Goal: Task Accomplishment & Management: Complete application form

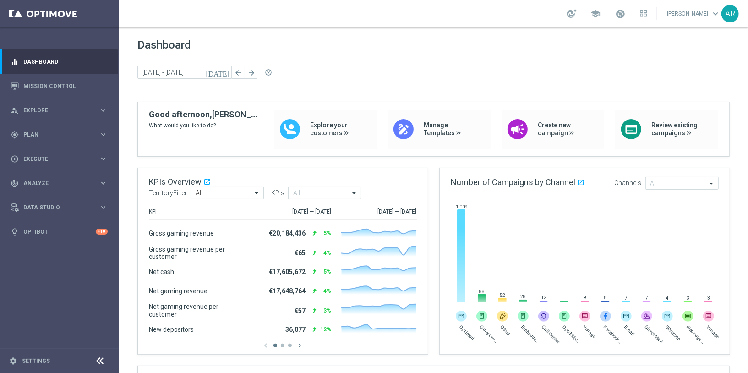
click at [41, 157] on span "Execute" at bounding box center [61, 158] width 76 height 5
click at [59, 133] on span "Plan" at bounding box center [61, 134] width 76 height 5
click at [46, 152] on link "Target Groups" at bounding box center [59, 153] width 71 height 7
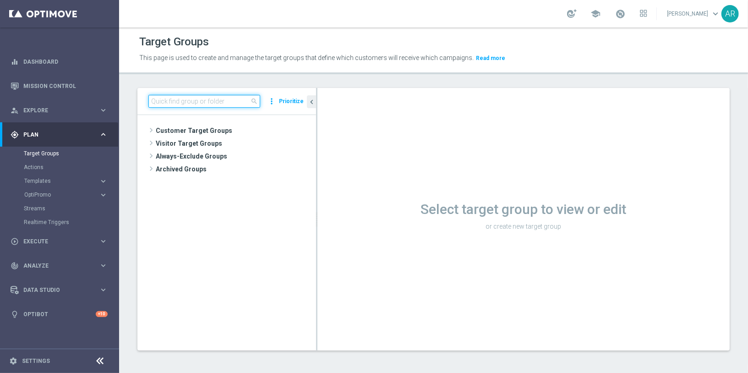
click at [197, 100] on input at bounding box center [204, 101] width 112 height 13
click at [191, 101] on input at bounding box center [204, 101] width 112 height 13
click at [167, 102] on input at bounding box center [204, 101] width 112 height 13
click at [179, 103] on input at bounding box center [204, 101] width 112 height 13
paste input "https://brand.lottoland.com/screens/285232/settings"
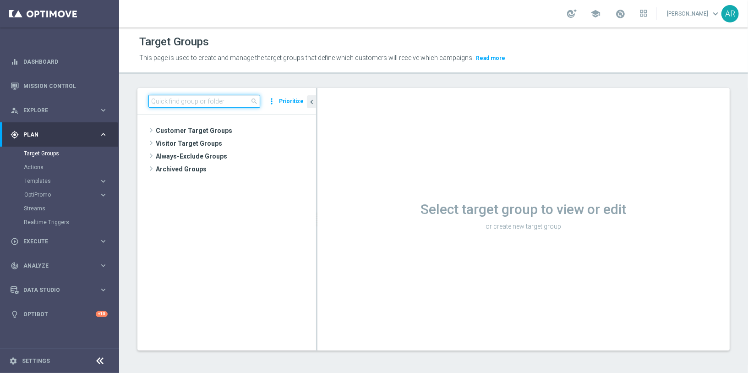
type input "https://brand.lottoland.com/screens/285232/settings"
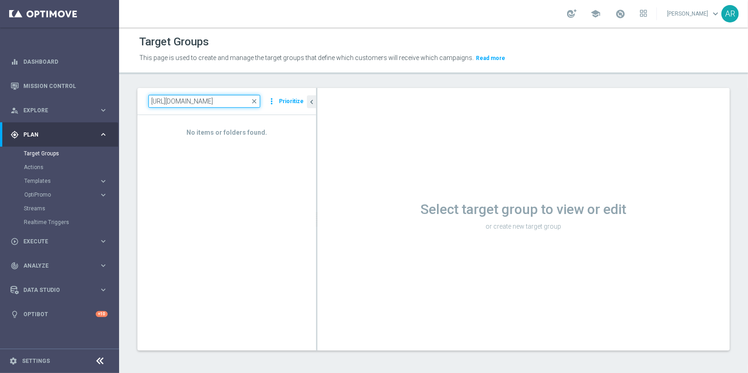
click at [194, 101] on input "https://brand.lottoland.com/screens/285232/settings" at bounding box center [204, 101] width 112 height 13
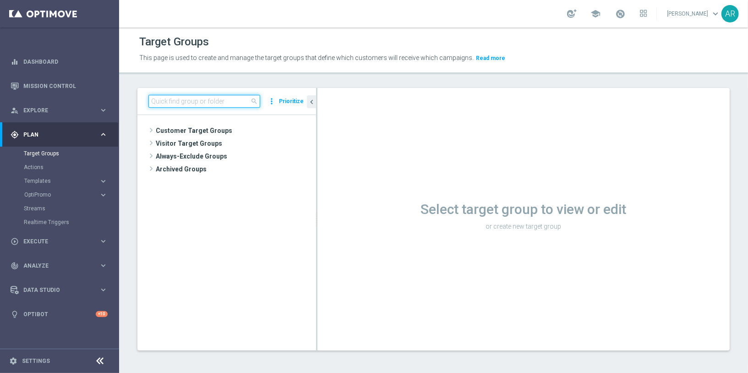
click at [179, 102] on input at bounding box center [204, 101] width 112 height 13
paste input "pt_BR_SX_TGT_ALL_EM_TAC_MIX__INT_CASHDROP_BETBR"
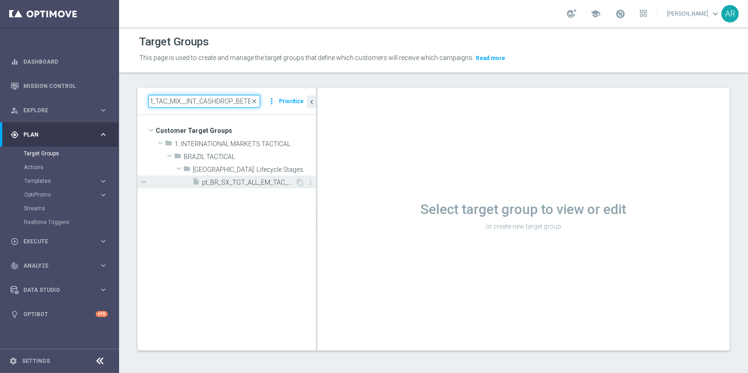
type input "pt_BR_SX_TGT_ALL_EM_TAC_MIX__INT_CASHDROP_BETBR"
click at [257, 179] on span "pt_BR_SX_TGT_ALL_EM_TAC_MIX__INT_CASHDROP_BETBR" at bounding box center [248, 183] width 93 height 8
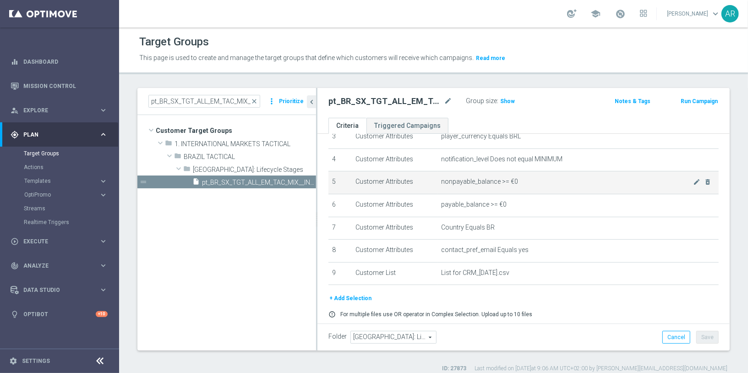
scroll to position [110, 0]
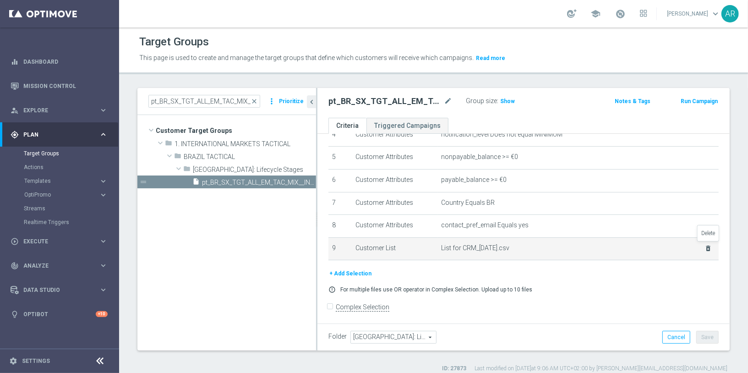
click at [707, 246] on icon "delete_forever" at bounding box center [707, 247] width 7 height 7
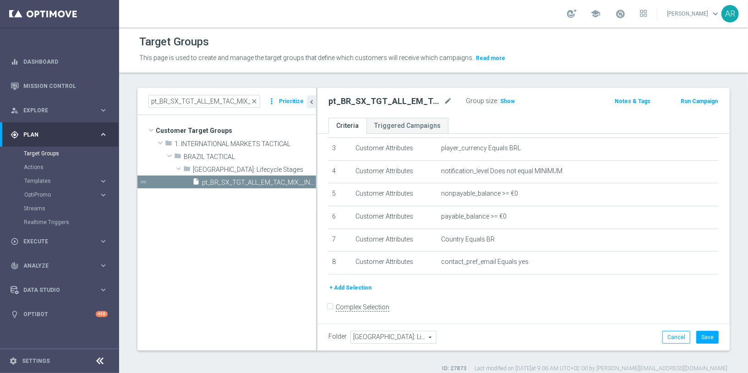
click at [355, 284] on button "+ Add Selection" at bounding box center [350, 287] width 44 height 10
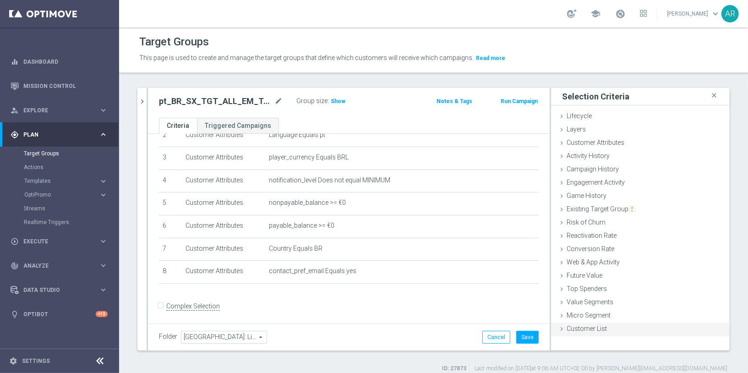
click at [592, 328] on span "Customer List" at bounding box center [586, 328] width 40 height 7
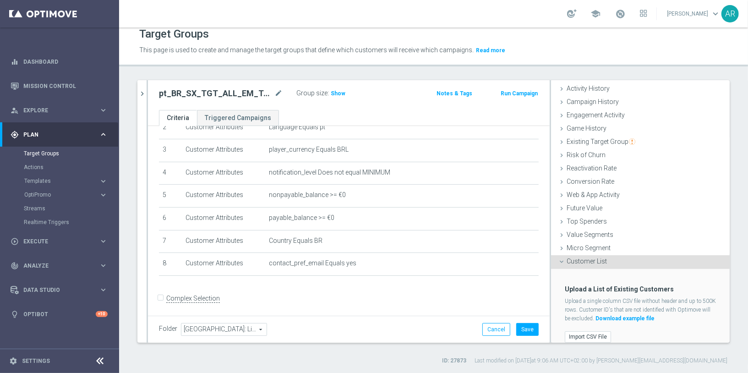
scroll to position [68, 0]
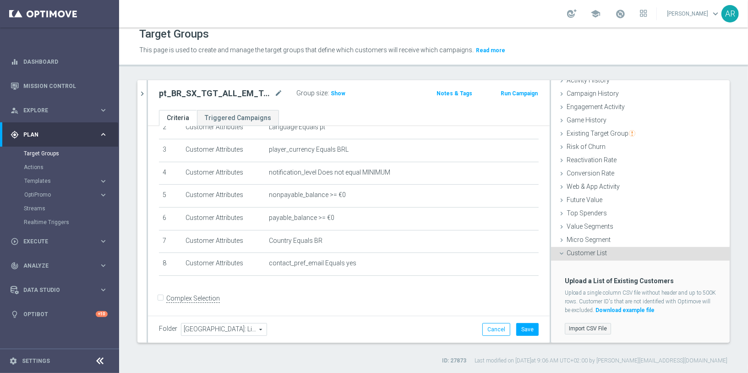
click at [586, 330] on label "Import CSV File" at bounding box center [587, 328] width 46 height 11
click at [0, 0] on input "Import CSV File" at bounding box center [0, 0] width 0 height 0
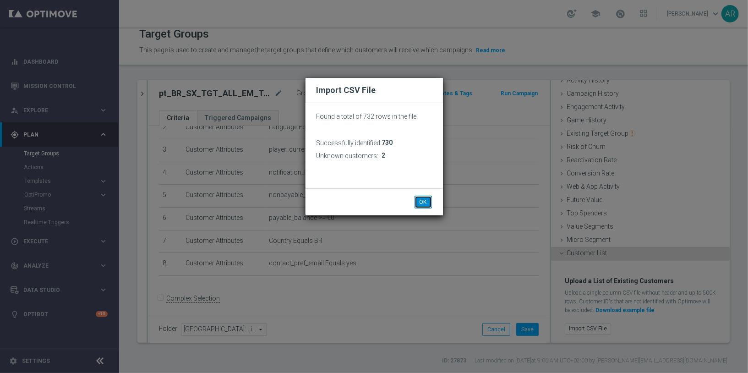
click at [428, 199] on button "OK" at bounding box center [422, 201] width 17 height 13
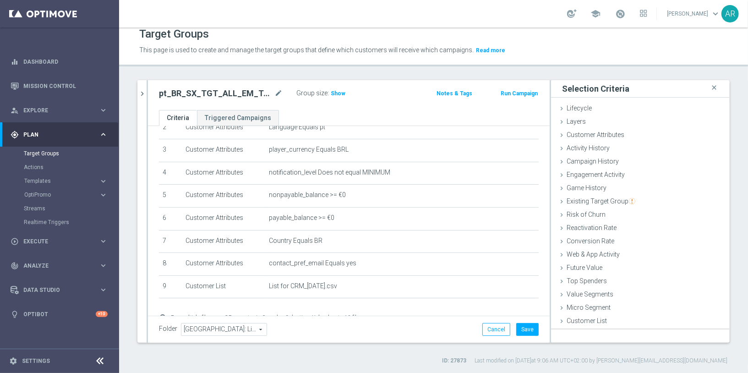
scroll to position [0, 0]
click at [527, 329] on button "Save" at bounding box center [527, 329] width 22 height 13
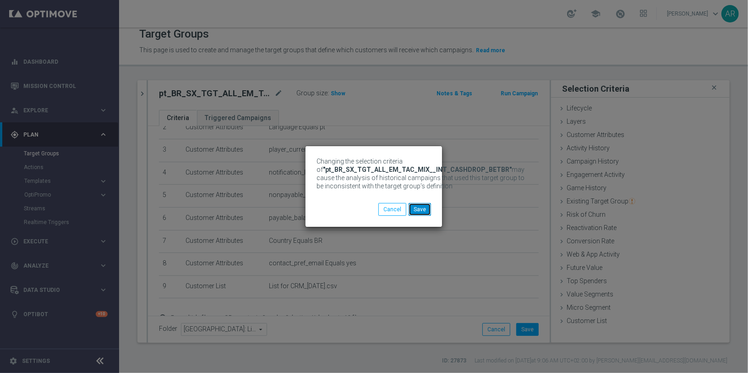
click at [419, 209] on button "Save" at bounding box center [419, 209] width 22 height 13
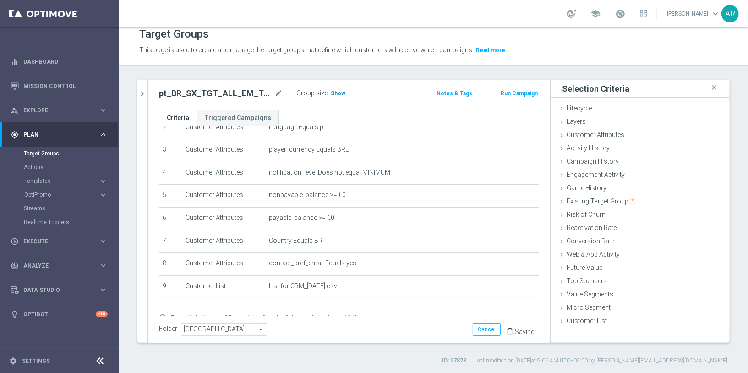
click at [334, 92] on span "Show" at bounding box center [337, 93] width 15 height 6
click at [297, 108] on div "pt_BR_SX_TGT_ALL_EM_TAC_MIX__INT_CASHDROP_BETBR mode_edit Group size : Show Cal…" at bounding box center [348, 95] width 401 height 30
click at [308, 112] on ul "Criteria Triggered Campaigns" at bounding box center [348, 118] width 401 height 16
click at [323, 114] on ul "Criteria Triggered Campaigns" at bounding box center [348, 118] width 401 height 16
click at [329, 113] on ul "Criteria Triggered Campaigns" at bounding box center [348, 118] width 401 height 16
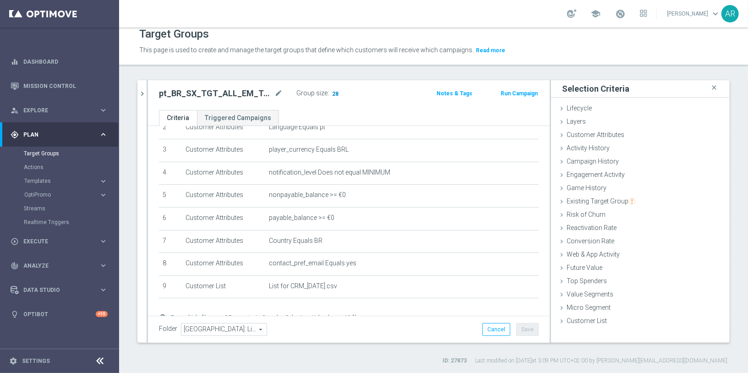
click at [331, 91] on span "28" at bounding box center [335, 94] width 8 height 9
click at [45, 152] on link "Target Groups" at bounding box center [59, 153] width 71 height 7
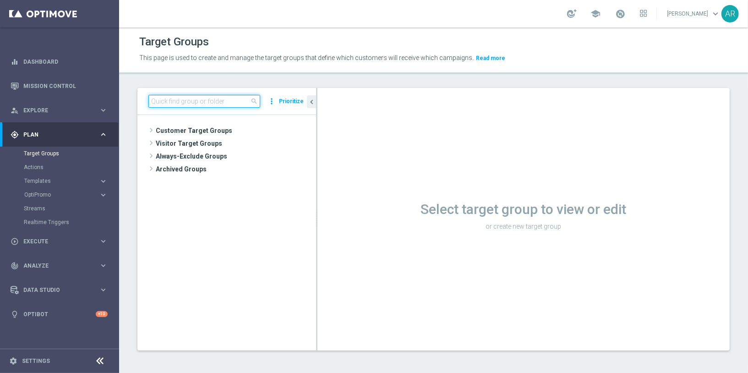
click at [206, 102] on input at bounding box center [204, 101] width 112 height 13
paste input "BR_SOL__INT_CASHDROP__ALL_EMA_TAC_MIX"
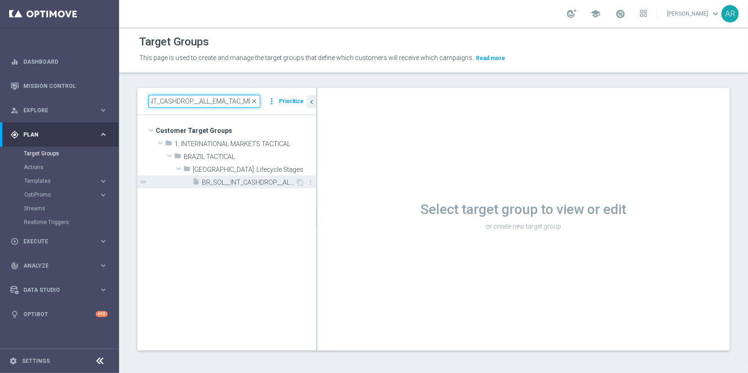
type input "BR_SOL__INT_CASHDROP__ALL_EMA_TAC_MIX"
click at [213, 182] on span "BR_SOL__INT_CASHDROP__ALL_EMA_TAC_MIX" at bounding box center [248, 183] width 93 height 8
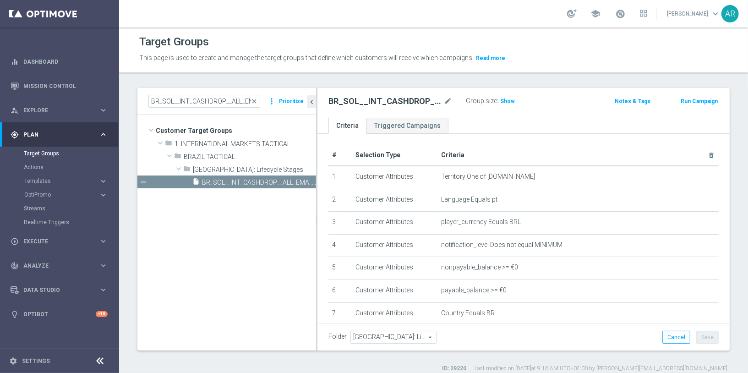
scroll to position [110, 0]
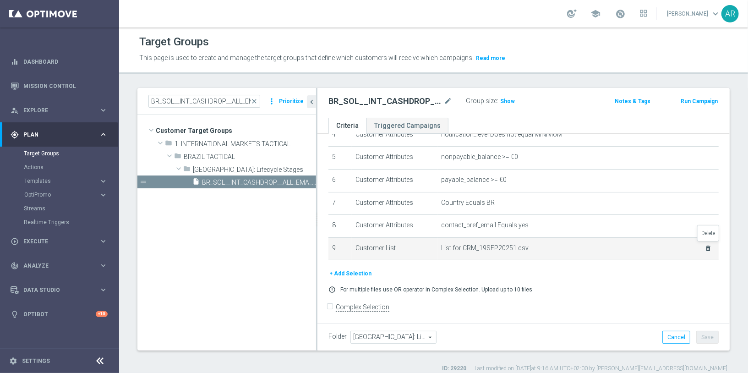
click at [707, 247] on icon "delete_forever" at bounding box center [707, 247] width 7 height 7
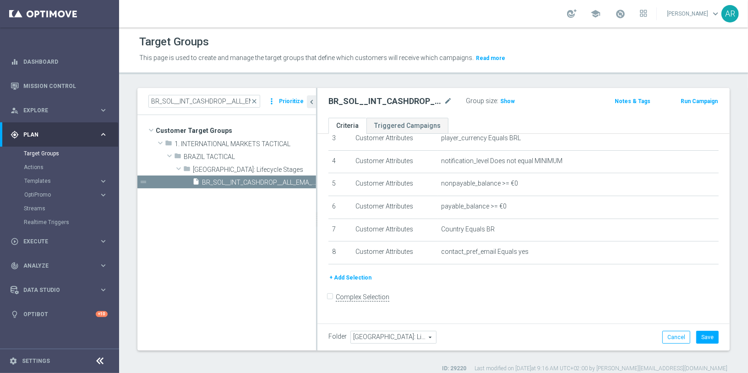
scroll to position [74, 0]
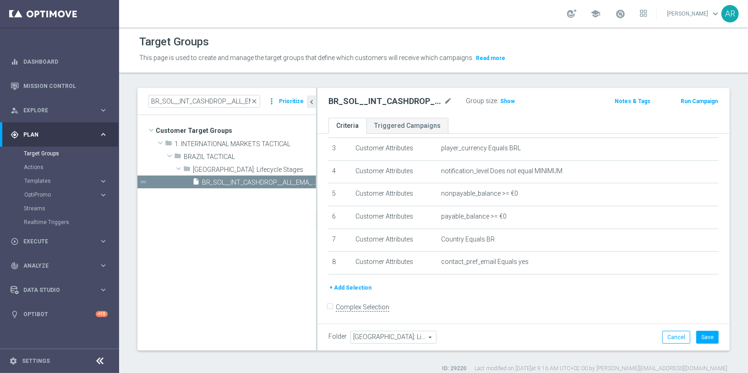
click at [349, 283] on button "+ Add Selection" at bounding box center [350, 287] width 44 height 10
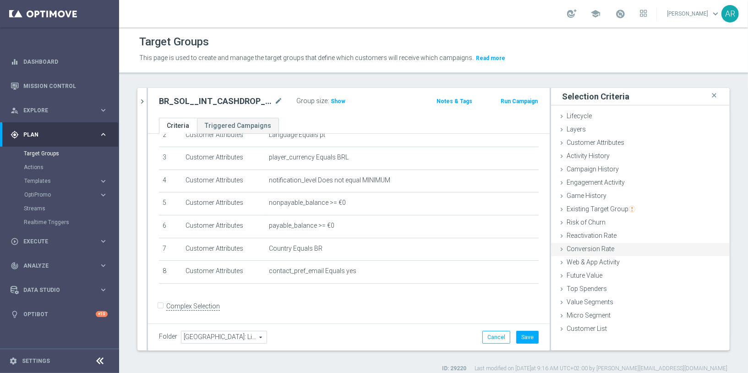
scroll to position [8, 0]
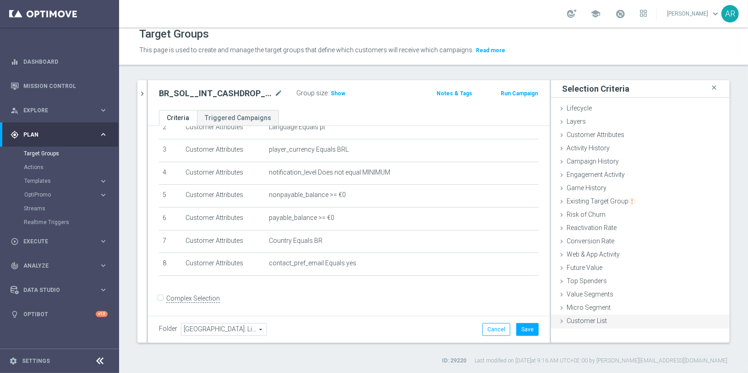
click at [592, 320] on span "Customer List" at bounding box center [586, 320] width 40 height 7
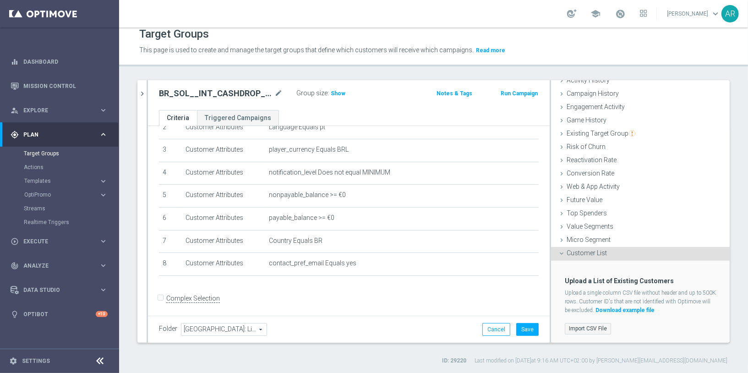
click at [582, 328] on label "Import CSV File" at bounding box center [587, 328] width 46 height 11
click at [0, 0] on input "Import CSV File" at bounding box center [0, 0] width 0 height 0
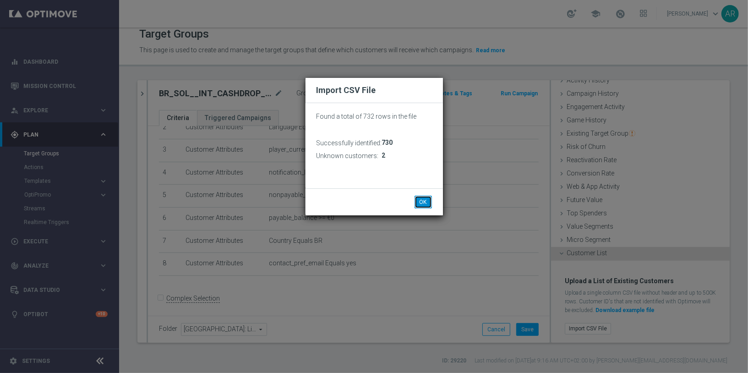
click at [423, 203] on button "OK" at bounding box center [422, 201] width 17 height 13
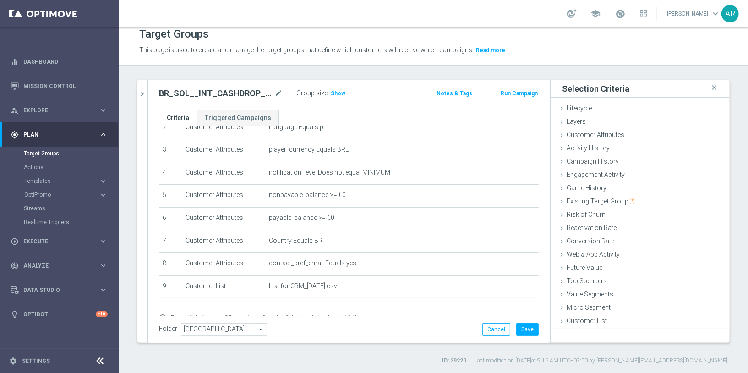
scroll to position [0, 0]
click at [529, 330] on button "Save" at bounding box center [527, 329] width 22 height 13
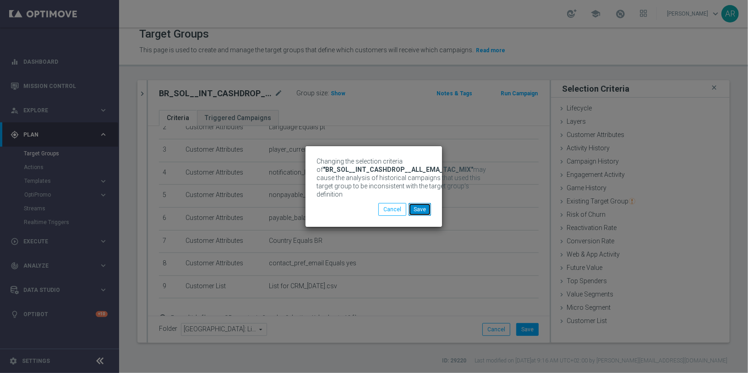
click at [423, 211] on button "Save" at bounding box center [419, 209] width 22 height 13
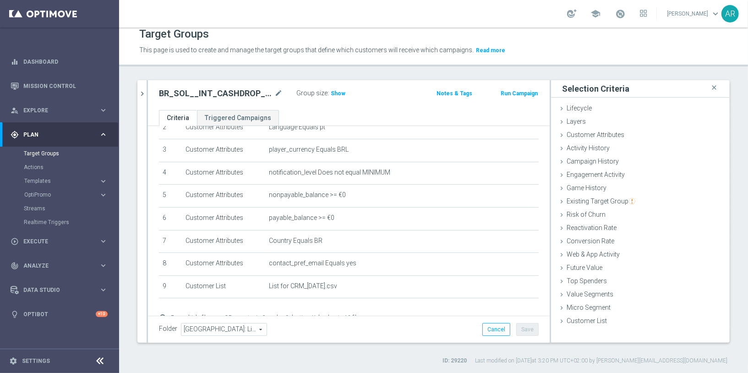
click at [333, 108] on div "BR_SOL__INT_CASHDROP__ALL_EMA_TAC_MIX mode_edit Group size : Show Notes & Tags …" at bounding box center [348, 95] width 401 height 30
click at [336, 92] on span "Show" at bounding box center [337, 93] width 15 height 6
click at [332, 92] on span "24" at bounding box center [335, 94] width 8 height 9
click at [40, 241] on span "Execute" at bounding box center [61, 240] width 76 height 5
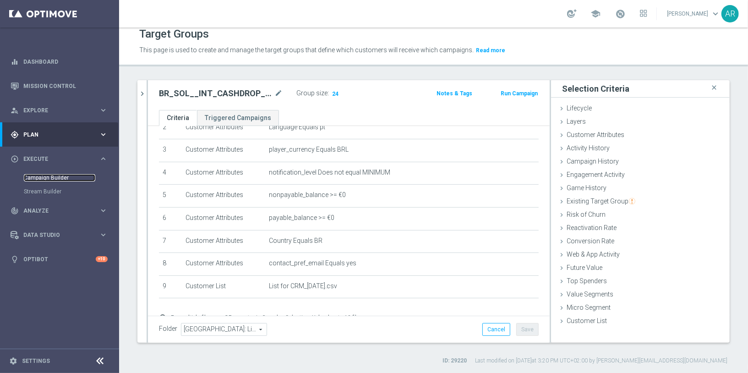
click at [43, 179] on link "Campaign Builder" at bounding box center [59, 177] width 71 height 7
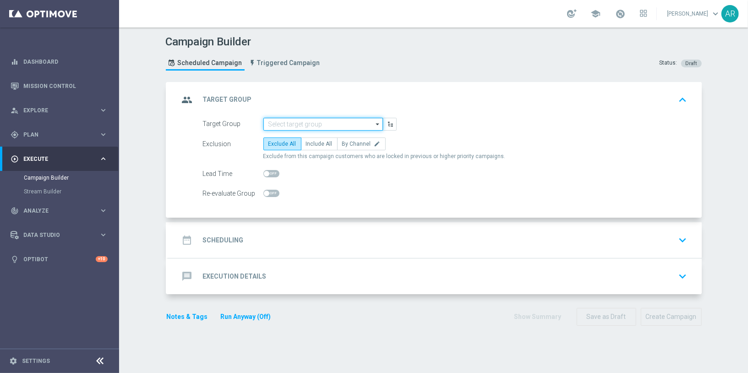
click at [290, 122] on input at bounding box center [322, 124] width 119 height 13
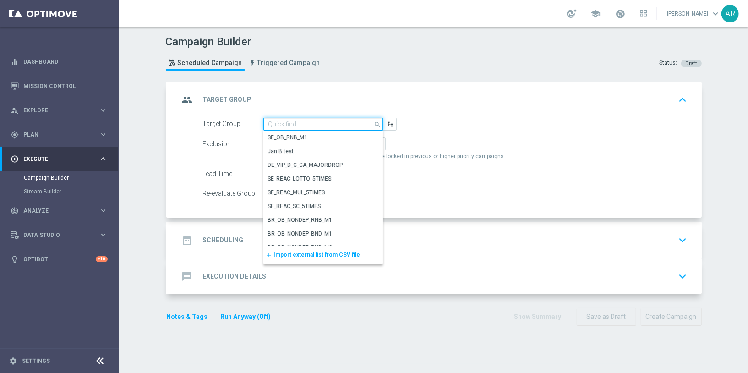
paste input "BR_SOL__INT_CASHDROP__ALL_EMA_TAC_MIX"
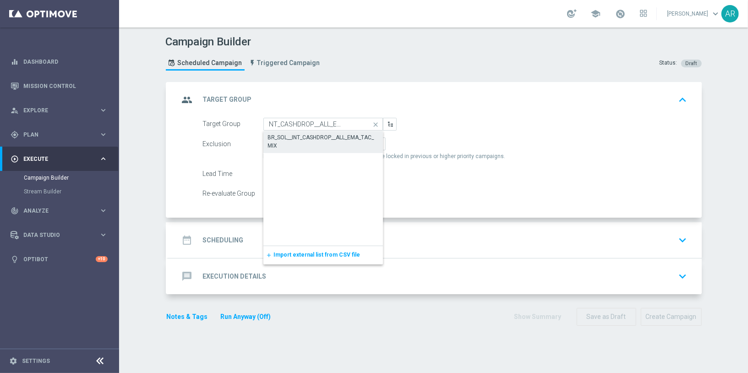
click at [305, 136] on div "BR_SOL__INT_CASHDROP__ALL_EMA_TAC_MIX" at bounding box center [323, 141] width 110 height 16
type input "BR_SOL__INT_CASHDROP__ALL_EMA_TAC_MIX"
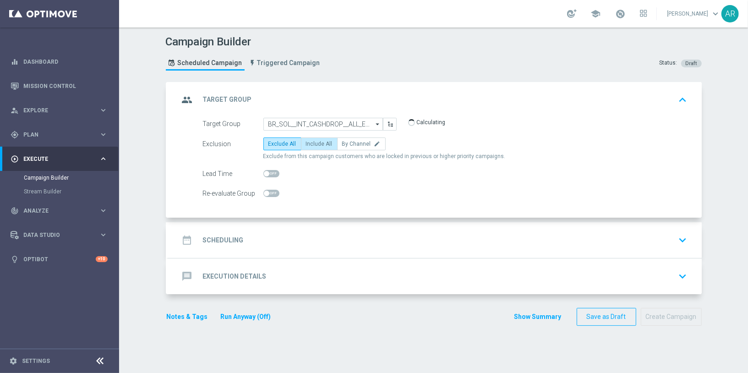
click at [310, 144] on span "Include All" at bounding box center [319, 144] width 27 height 6
click at [310, 144] on input "Include All" at bounding box center [309, 145] width 6 height 6
radio input "true"
click at [269, 234] on div "date_range Scheduling keyboard_arrow_down" at bounding box center [434, 239] width 511 height 17
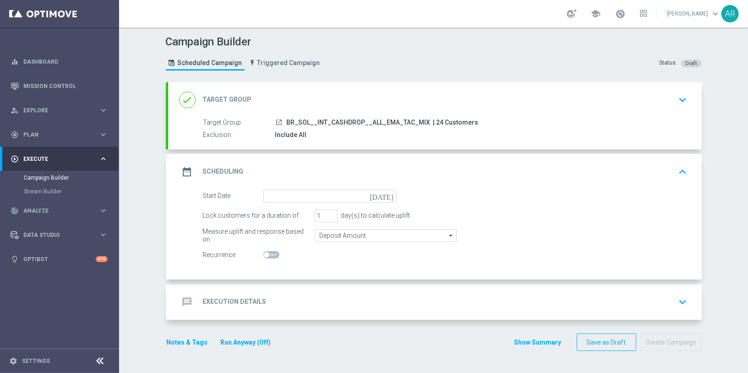
click at [390, 193] on icon "today" at bounding box center [382, 195] width 27 height 10
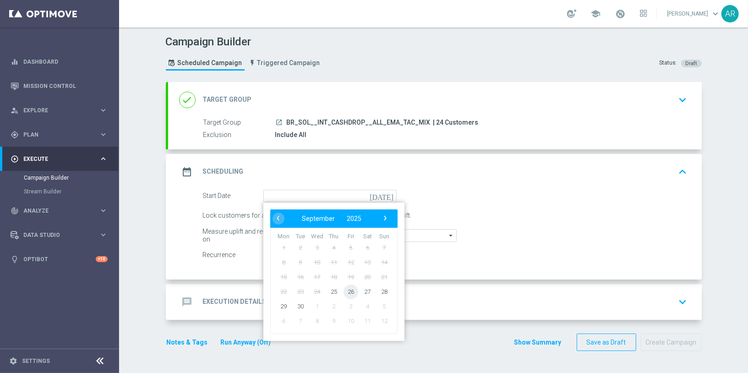
click at [348, 291] on span "26" at bounding box center [350, 291] width 15 height 15
type input "26 Sep 2025"
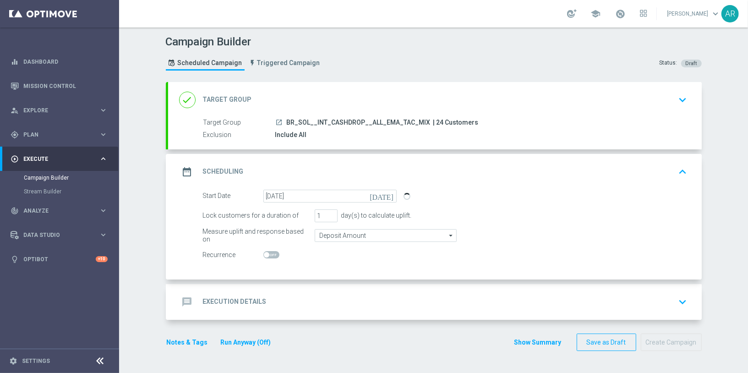
click at [277, 306] on div "message Execution Details keyboard_arrow_down" at bounding box center [434, 301] width 511 height 17
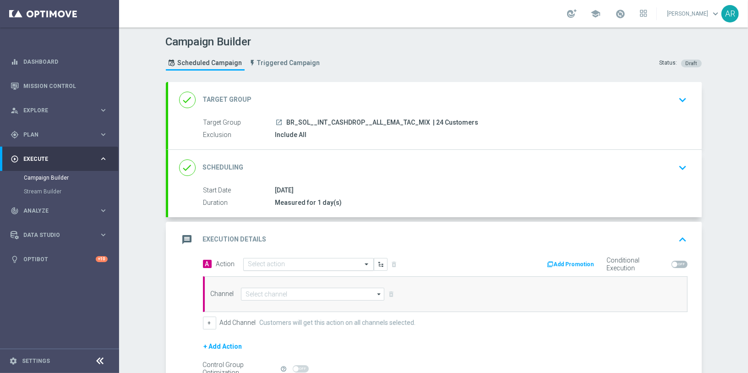
click at [269, 265] on input "text" at bounding box center [299, 264] width 102 height 8
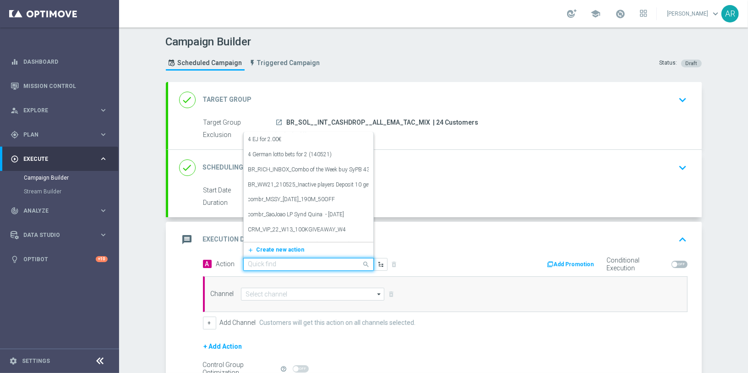
paste input "SOLBETBR_FreeBonus - International cashdrop - 2025"
type input "SOLBETBR_FreeBonus - International cashdrop - 2025"
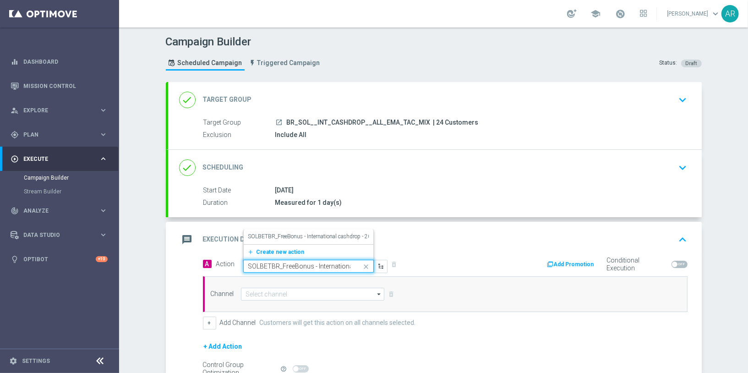
scroll to position [0, 49]
click at [299, 233] on label "SOLBETBR_FreeBonus - International cashdrop - 2025" at bounding box center [313, 237] width 130 height 8
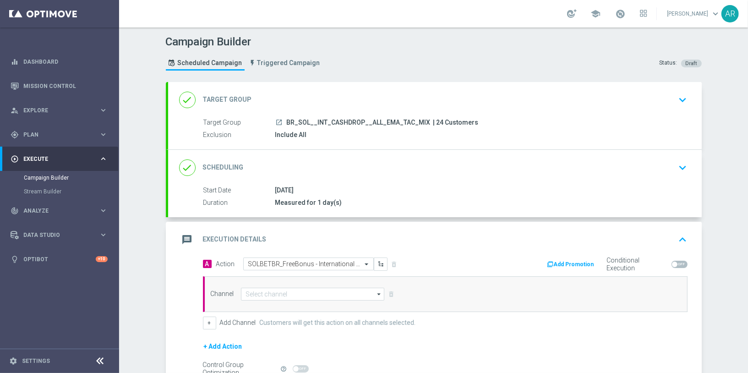
scroll to position [0, 0]
click at [282, 289] on input at bounding box center [313, 293] width 144 height 13
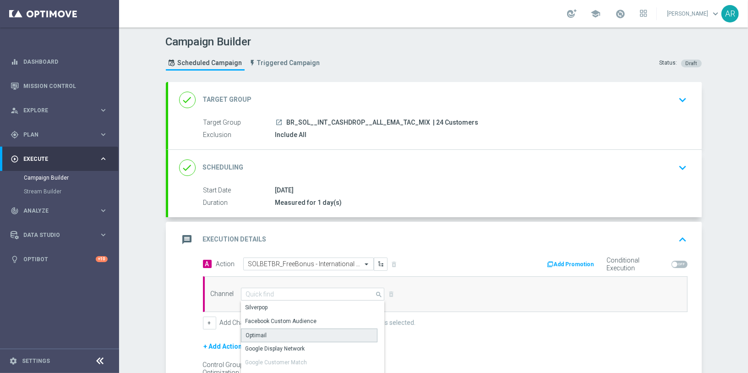
click at [293, 332] on div "Optimail" at bounding box center [309, 335] width 137 height 14
type input "Optimail"
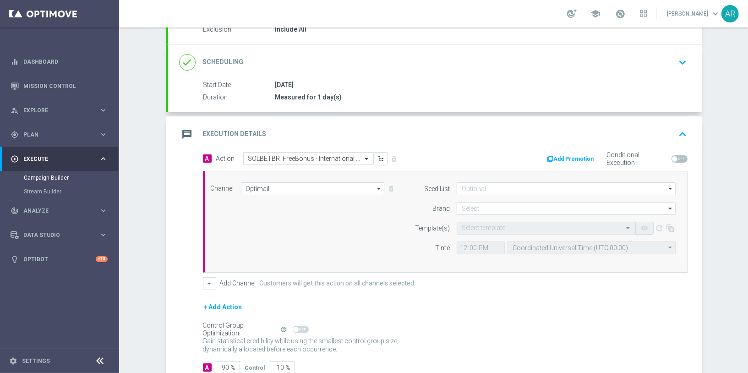
scroll to position [106, 0]
click at [481, 205] on input at bounding box center [565, 207] width 219 height 13
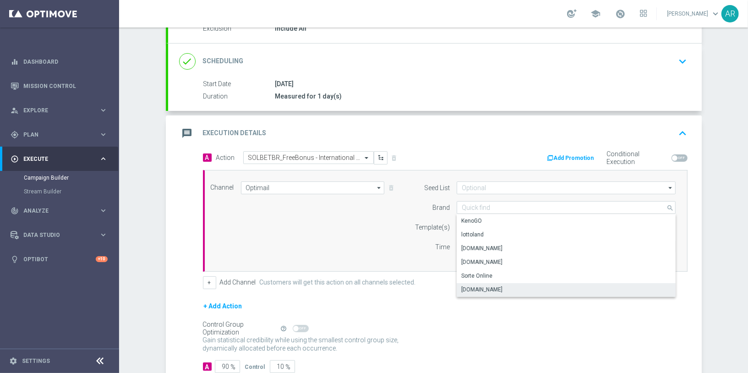
click at [509, 288] on div "Sorteonline.bet.br" at bounding box center [565, 289] width 219 height 13
type input "Sorteonline.bet.br"
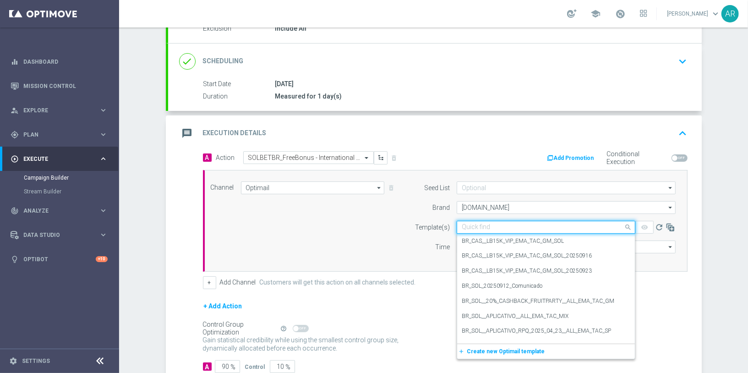
click at [476, 226] on input "text" at bounding box center [536, 227] width 150 height 8
paste input "SOLBETBR_FreeBonus - International cashdrop - 2025"
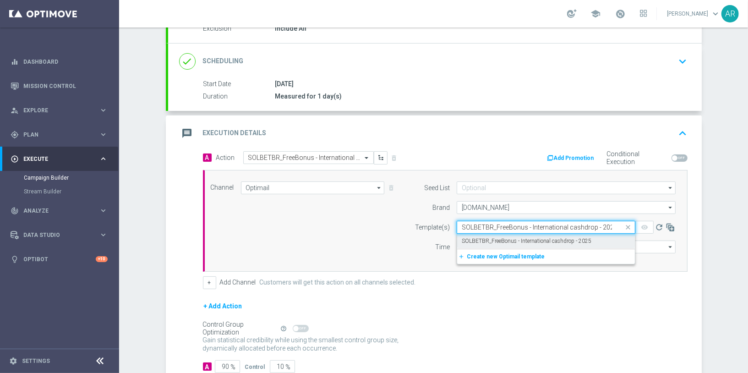
click at [499, 237] on label "SOLBETBR_FreeBonus - International cashdrop - 2025" at bounding box center [526, 241] width 130 height 8
type input "SOLBETBR_FreeBonus - International cashdrop - 2025"
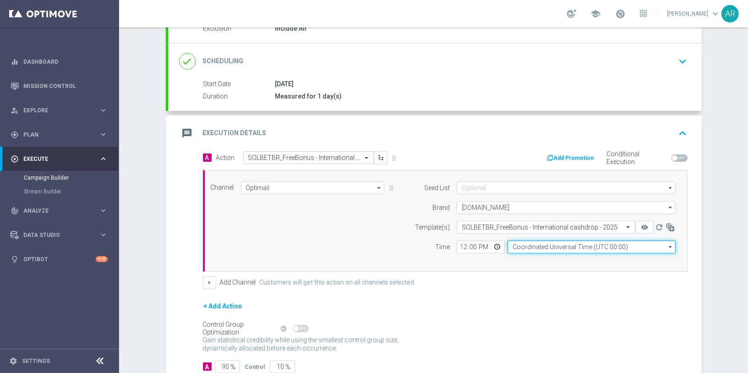
click at [522, 244] on input "Coordinated Universal Time (UTC 00:00)" at bounding box center [591, 246] width 168 height 13
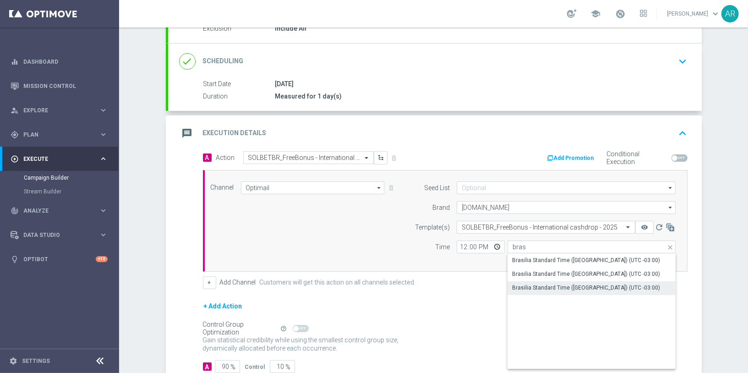
click at [577, 284] on div "Brasilia Standard Time (Sao Paulo) (UTC -03:00)" at bounding box center [586, 287] width 148 height 8
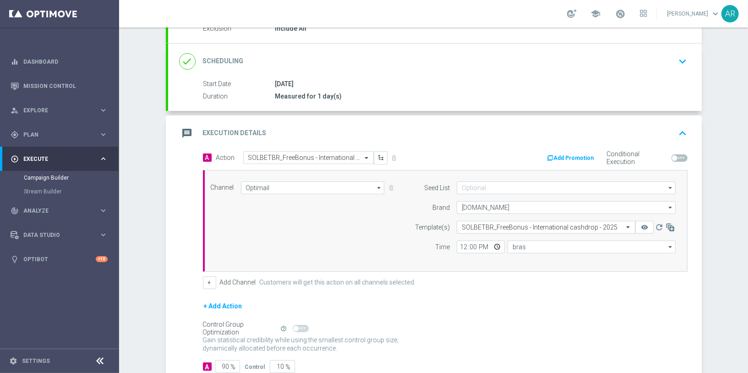
type input "Brasilia Standard Time (Sao Paulo) (UTC -03:00)"
click at [495, 246] on input "12:00" at bounding box center [480, 246] width 48 height 13
type input "11:00"
click at [374, 224] on div "Channel Optimail Optimail arrow_drop_down Show Selected 1 of 26 Silverpop" at bounding box center [443, 220] width 479 height 79
click at [206, 280] on button "+" at bounding box center [209, 282] width 13 height 13
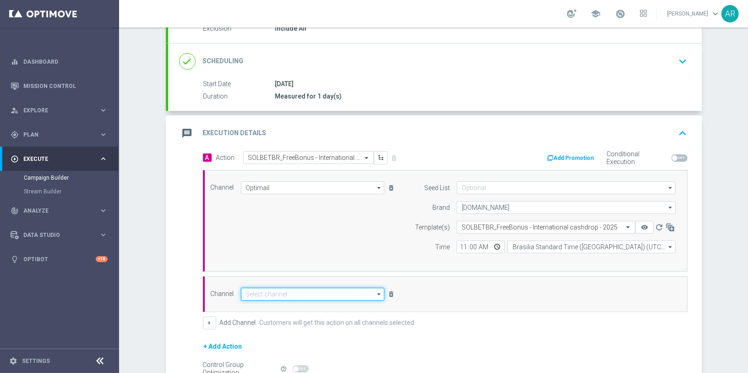
click at [274, 294] on input at bounding box center [313, 293] width 144 height 13
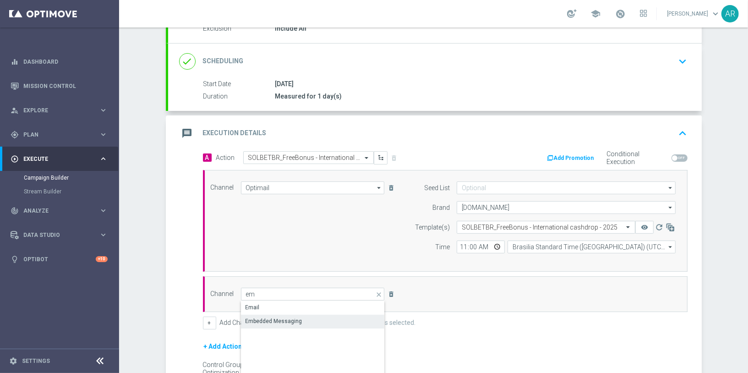
click at [296, 317] on div "Embedded Messaging" at bounding box center [273, 321] width 57 height 8
type input "Embedded Messaging"
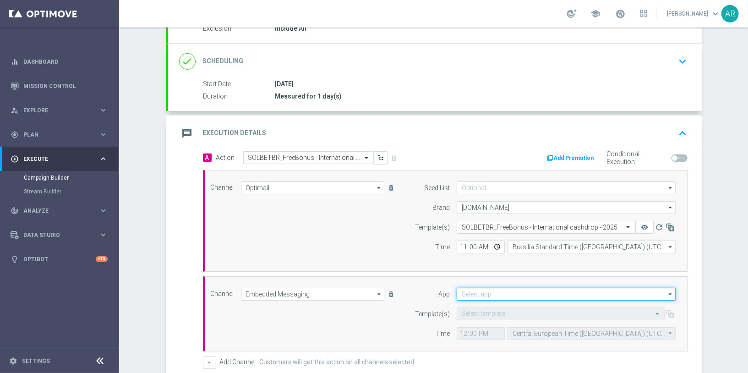
click at [495, 291] on input at bounding box center [565, 293] width 219 height 13
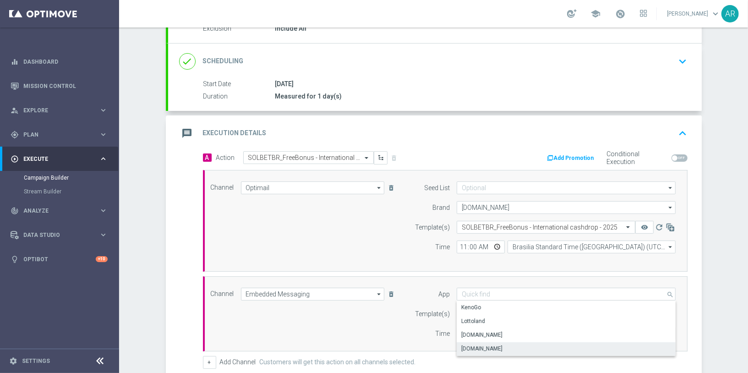
click at [502, 345] on div "Sorteonline.bet.br" at bounding box center [481, 348] width 41 height 8
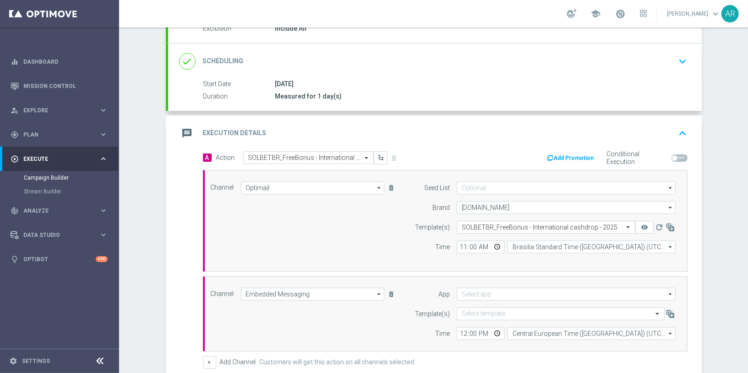
type input "Sorteonline.bet.br"
click at [480, 312] on input "text" at bounding box center [550, 314] width 179 height 8
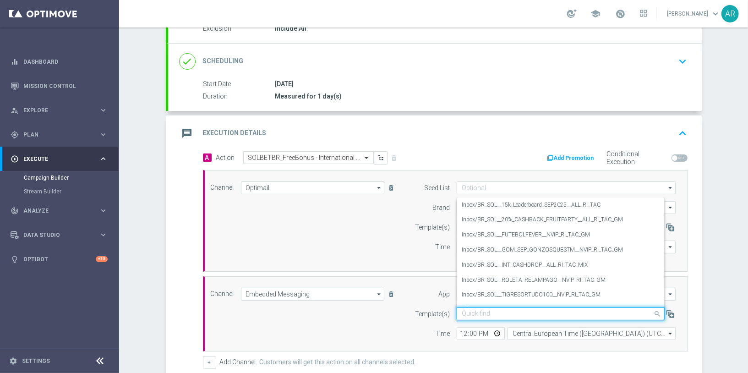
paste input "BR_SOL__INT_CASHDROP__ALL_RI_TAC_MIX"
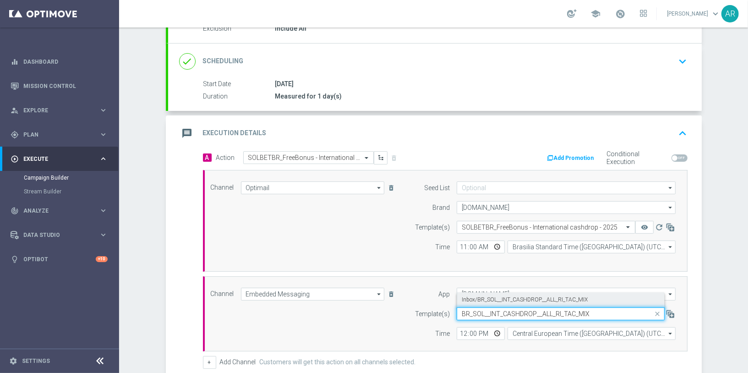
click at [506, 297] on label "Inbox/BR_SOL__INT_CASHDROP__ALL_RI_TAC_MIX" at bounding box center [524, 300] width 126 height 8
type input "BR_SOL__INT_CASHDROP__ALL_RI_TAC_MIX"
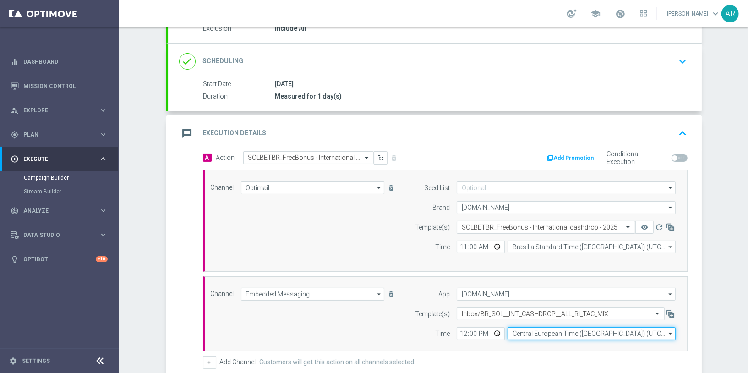
click at [535, 331] on input "Central European Time (Budapest) (UTC +02:00)" at bounding box center [591, 333] width 168 height 13
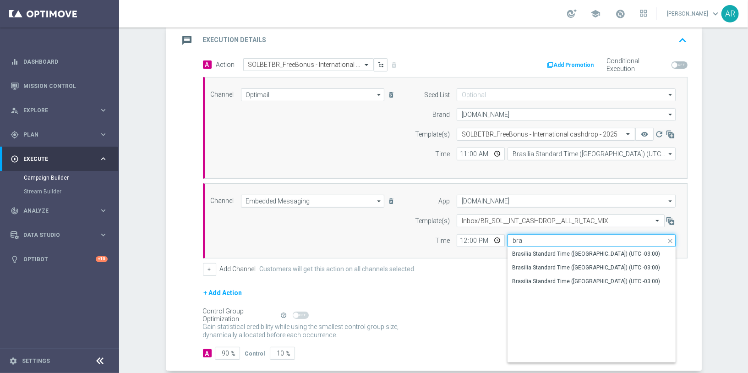
scroll to position [203, 0]
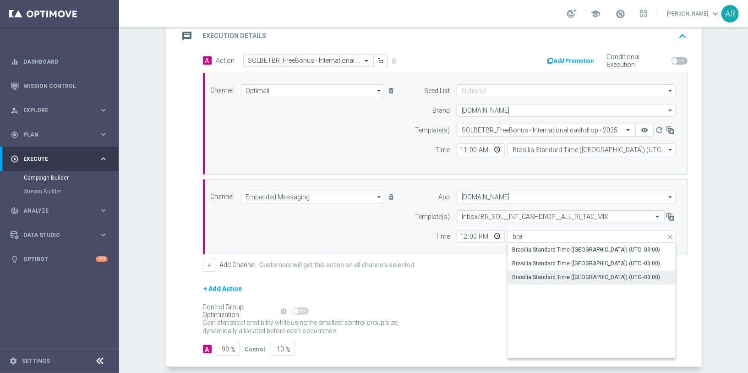
click at [565, 275] on div "Brasilia Standard Time (Sao Paulo) (UTC -03:00)" at bounding box center [586, 277] width 148 height 8
type input "Brasilia Standard Time (Sao Paulo) (UTC -03:00)"
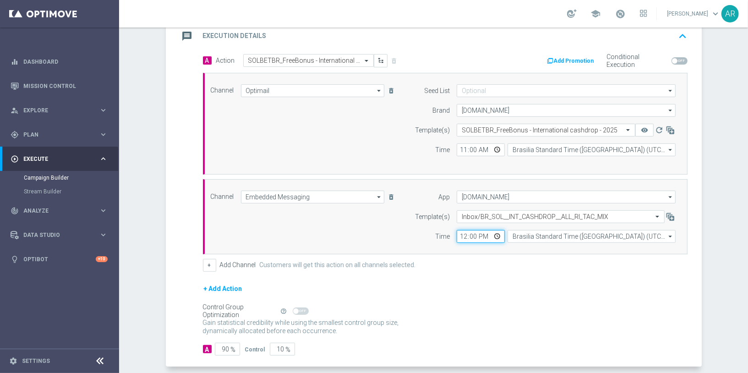
click at [498, 236] on input "12:00" at bounding box center [480, 236] width 48 height 13
type input "11:00"
click at [357, 209] on div "Channel Embedded Messaging Embedded Messaging arrow_drop_down Show Selected 1 o…" at bounding box center [443, 216] width 479 height 52
click at [228, 342] on input "90" at bounding box center [227, 348] width 25 height 13
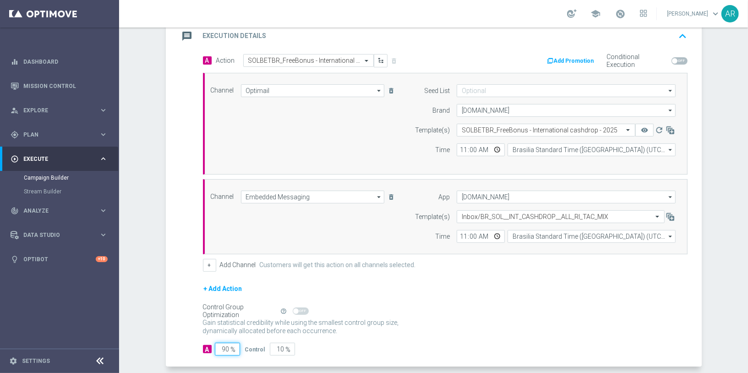
click at [228, 342] on input "90" at bounding box center [227, 348] width 25 height 13
type input "1"
type input "99"
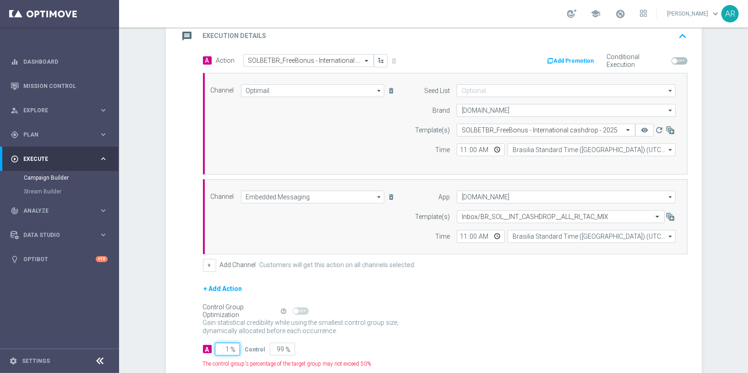
type input "10"
type input "90"
type input "100"
type input "0"
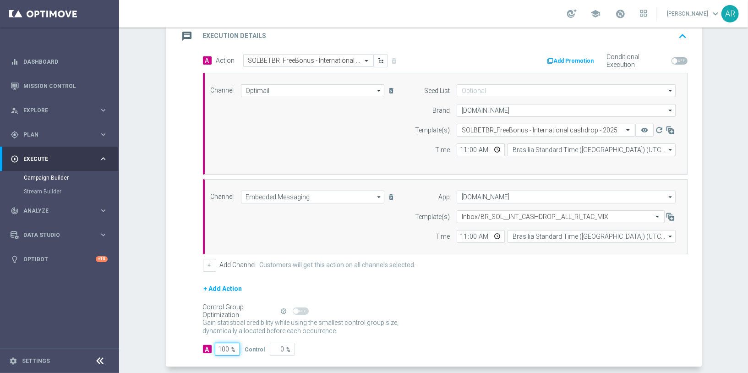
type input "100"
click at [413, 319] on div "Gain statistical credibility while using the smallest control group size, dynam…" at bounding box center [445, 327] width 484 height 22
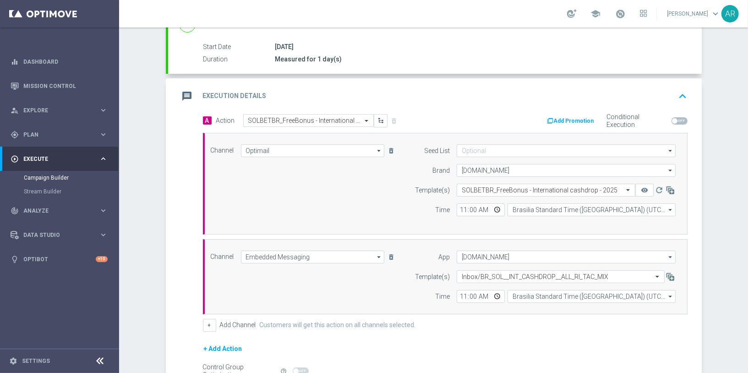
scroll to position [242, 0]
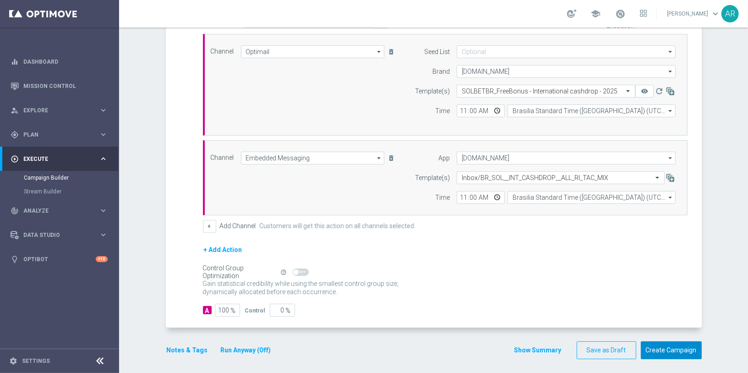
click at [678, 346] on button "Create Campaign" at bounding box center [670, 350] width 61 height 18
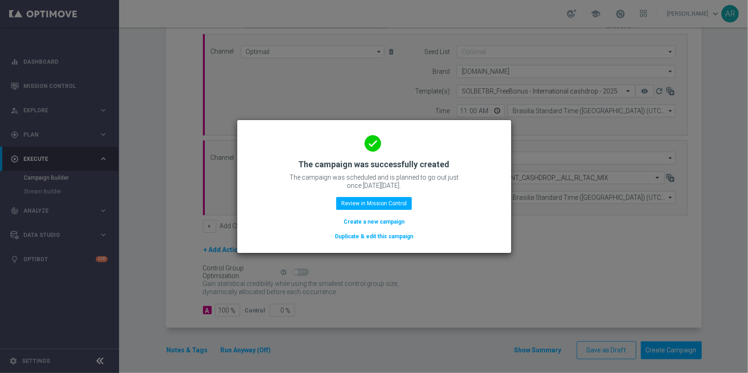
click at [379, 221] on button "Create a new campaign" at bounding box center [373, 222] width 63 height 10
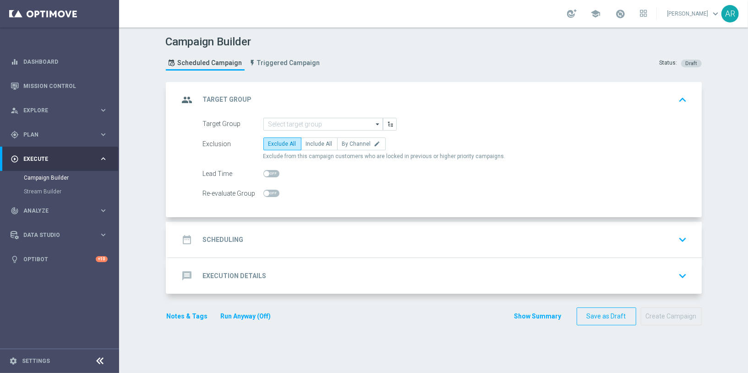
scroll to position [0, 0]
click at [293, 119] on input at bounding box center [322, 124] width 119 height 13
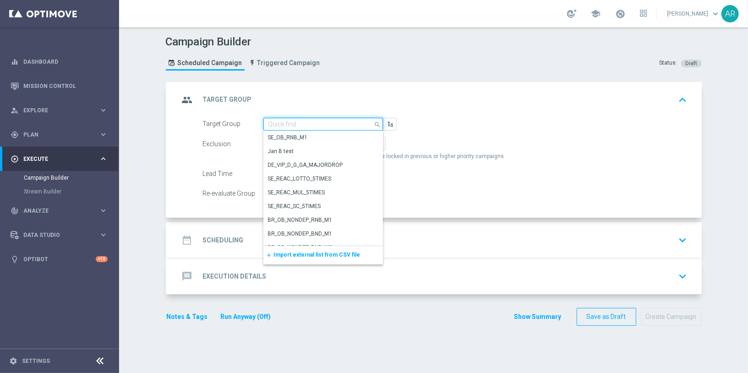
paste input "pt_BR_SX_TGT_ALL_EM_TAC_MIX__INT_CASHDROP_BETBR"
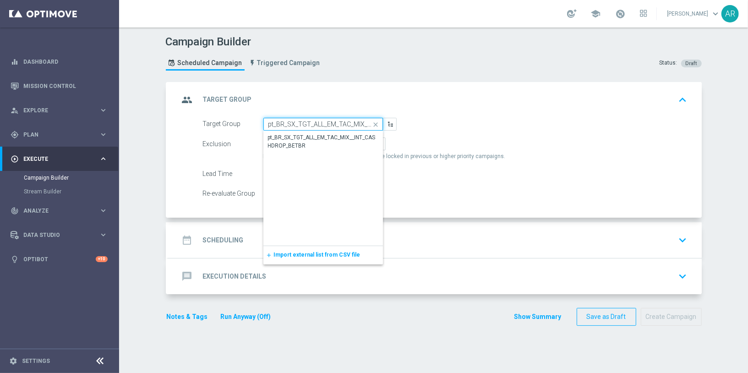
scroll to position [0, 64]
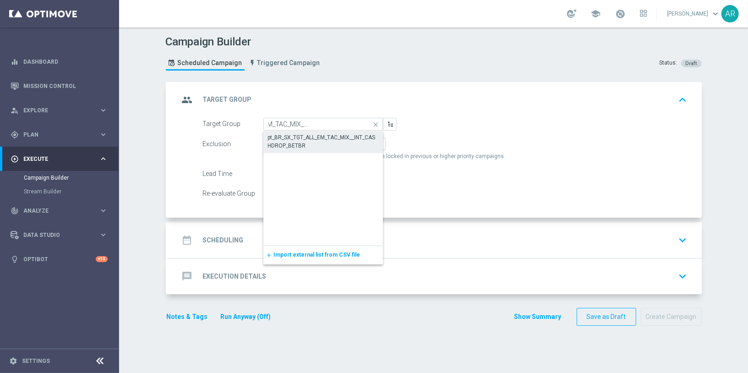
click at [311, 143] on div "pt_BR_SX_TGT_ALL_EM_TAC_MIX__INT_CASHDROP_BETBR" at bounding box center [323, 141] width 110 height 16
type input "pt_BR_SX_TGT_ALL_EM_TAC_MIX__INT_CASHDROP_BETBR"
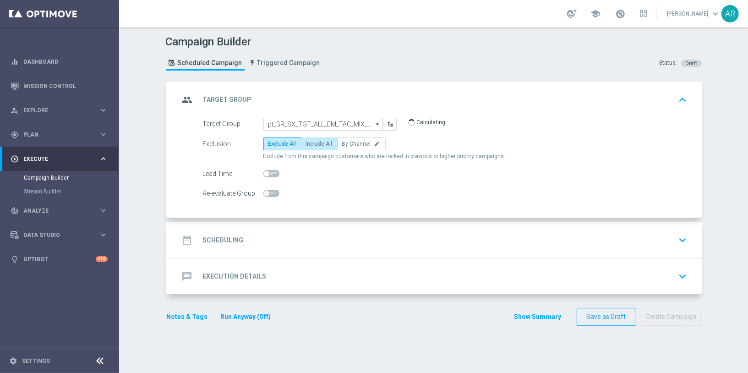
click at [309, 146] on span "Include All" at bounding box center [319, 144] width 27 height 6
click at [309, 146] on input "Include All" at bounding box center [309, 145] width 6 height 6
radio input "true"
click at [281, 234] on div "date_range Scheduling keyboard_arrow_down" at bounding box center [434, 239] width 511 height 17
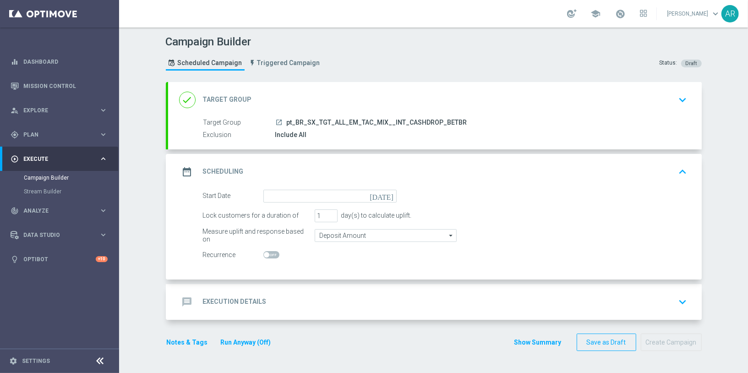
click at [391, 191] on icon "today" at bounding box center [382, 195] width 27 height 10
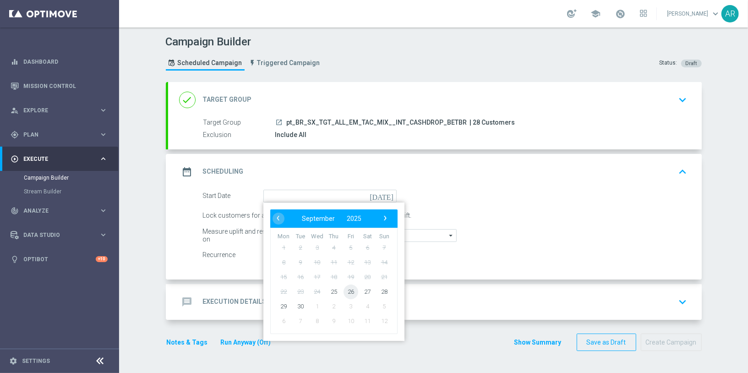
click at [349, 288] on span "26" at bounding box center [350, 291] width 15 height 15
type input "26 Sep 2025"
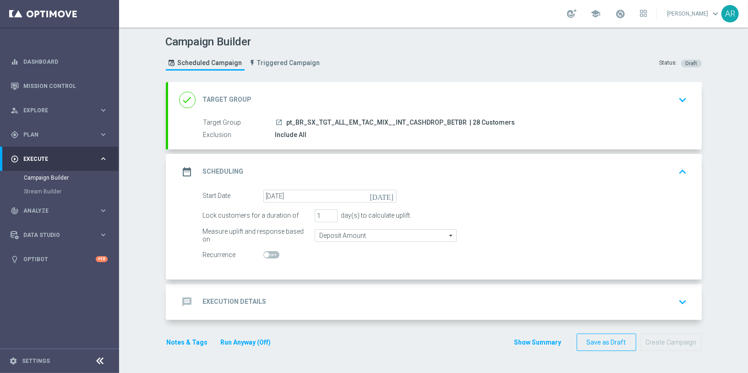
click at [277, 298] on div "message Execution Details keyboard_arrow_down" at bounding box center [434, 301] width 511 height 17
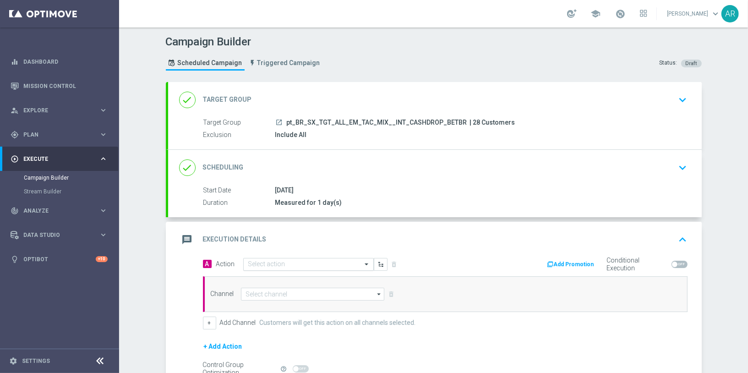
click at [261, 260] on input "text" at bounding box center [299, 264] width 102 height 8
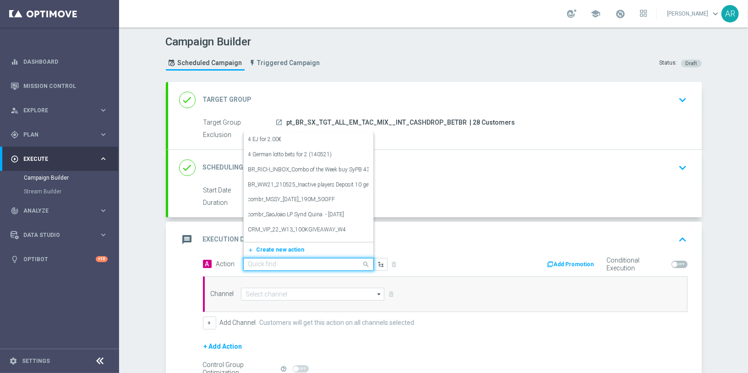
paste input "combr_FreeBonus - International cashdrop - 2024"
type input "combr_FreeBonus - International cashdrop - 2024"
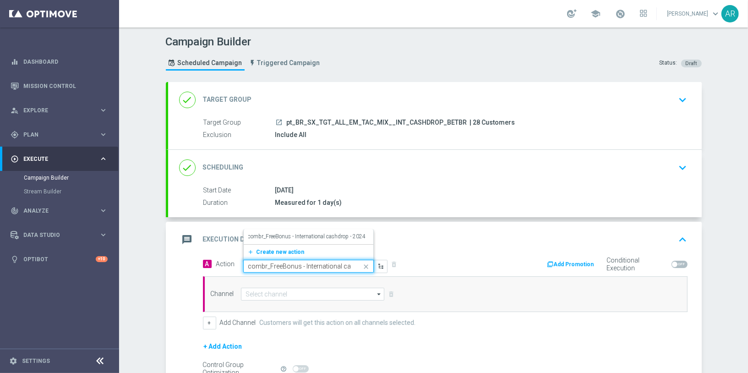
scroll to position [0, 36]
click at [312, 236] on label "combr_FreeBonus - International cashdrop - 2024" at bounding box center [307, 237] width 118 height 8
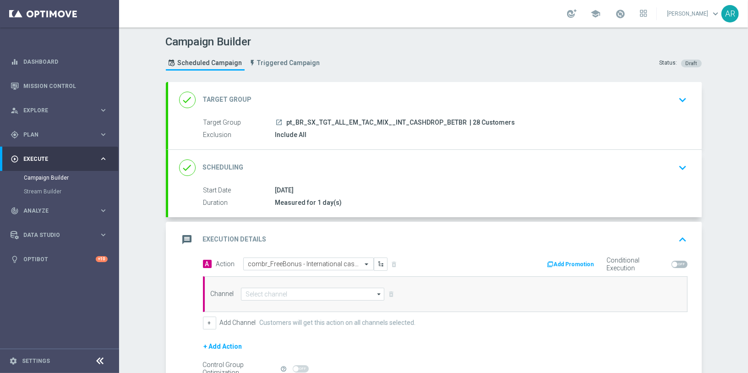
scroll to position [0, 0]
click at [265, 289] on input at bounding box center [313, 293] width 144 height 13
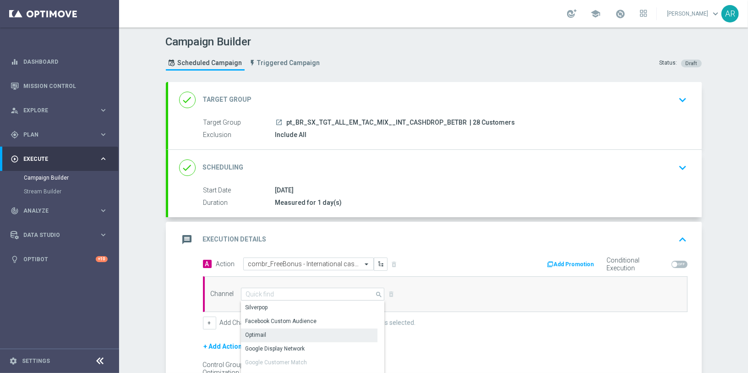
click at [284, 328] on div "Optimail" at bounding box center [309, 334] width 137 height 13
type input "Optimail"
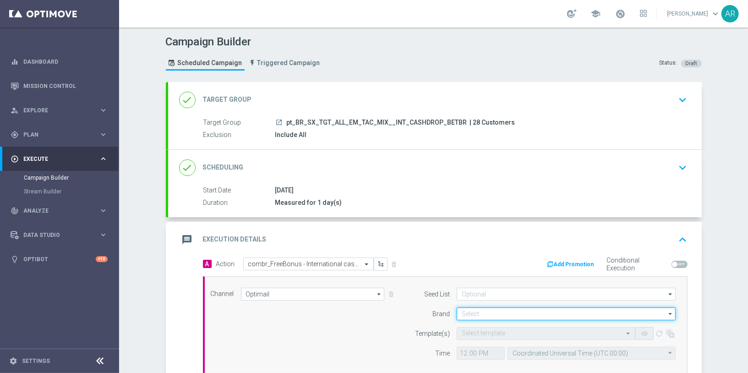
click at [479, 312] on input at bounding box center [565, 313] width 219 height 13
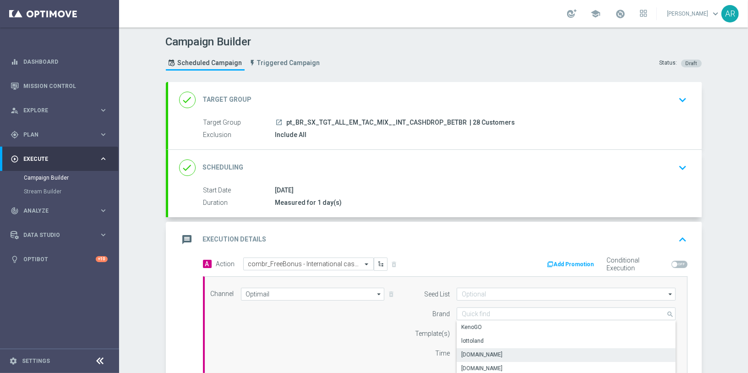
click at [515, 355] on div "Lottoland.bet.br" at bounding box center [565, 354] width 219 height 13
type input "Lottoland.bet.br"
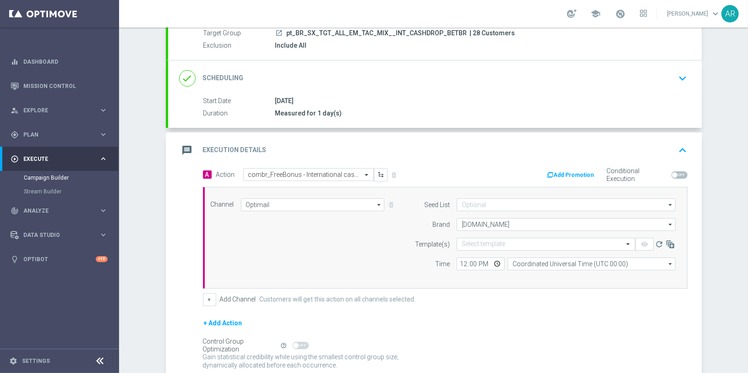
scroll to position [104, 0]
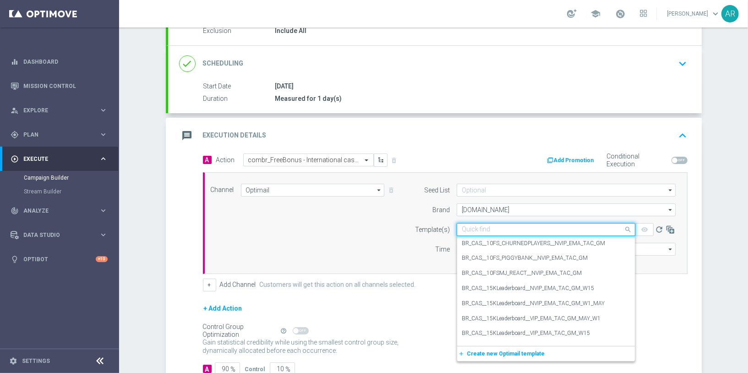
click at [469, 226] on input "text" at bounding box center [536, 230] width 150 height 8
paste input "combr_FreeBonus - International cashdrop - 2022"
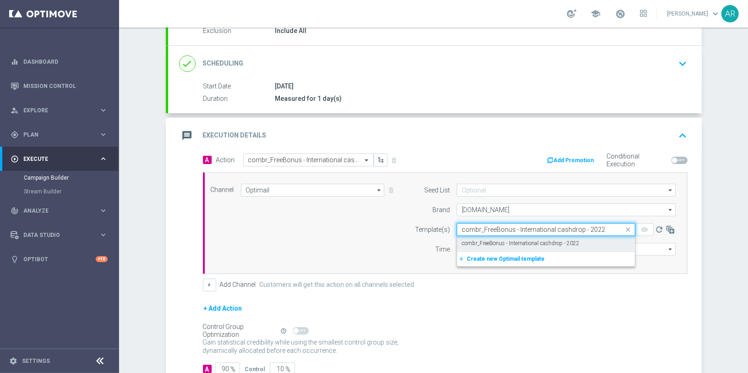
click at [499, 236] on div "combr_FreeBonus - International cashdrop - 2022" at bounding box center [545, 243] width 168 height 15
type input "combr_FreeBonus - International cashdrop - 2022"
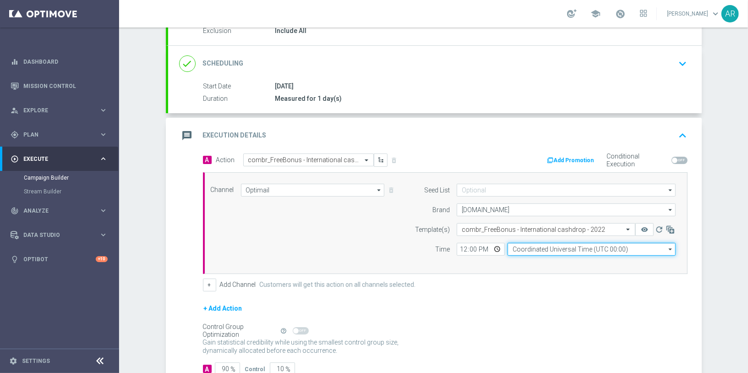
click at [527, 248] on input "Coordinated Universal Time (UTC 00:00)" at bounding box center [591, 249] width 168 height 13
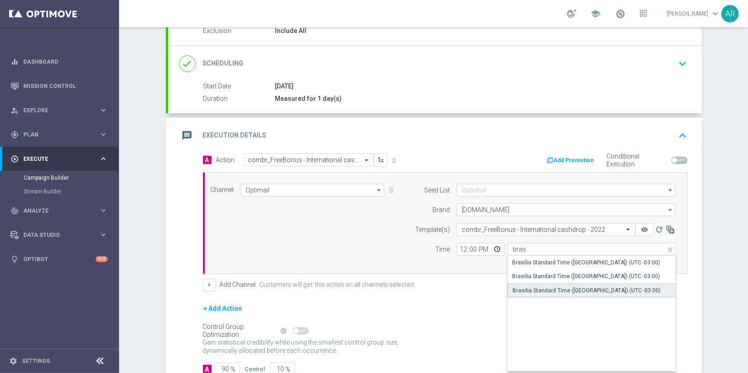
click at [588, 287] on div "Brasilia Standard Time (Sao Paulo) (UTC -03:00)" at bounding box center [586, 290] width 148 height 8
type input "Brasilia Standard Time (Sao Paulo) (UTC -03:00)"
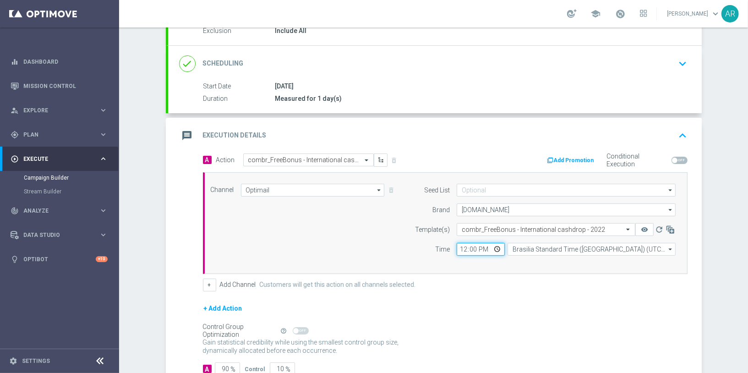
click at [498, 247] on input "12:00" at bounding box center [480, 249] width 48 height 13
type input "11:00"
click at [348, 233] on div "Channel Optimail Optimail arrow_drop_down Show Selected 1 of 26 Silverpop" at bounding box center [443, 223] width 479 height 79
click at [208, 283] on button "+" at bounding box center [209, 284] width 13 height 13
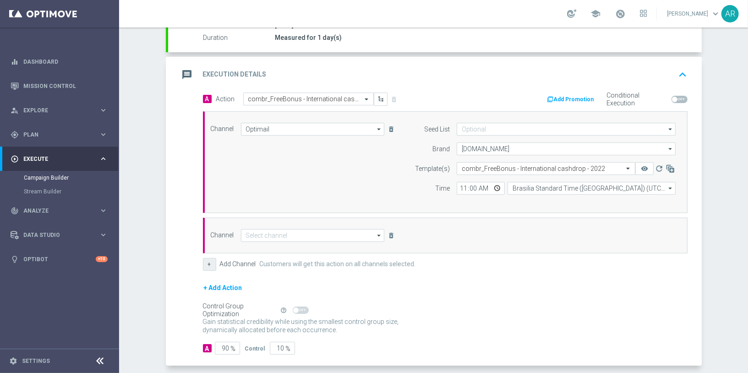
scroll to position [167, 0]
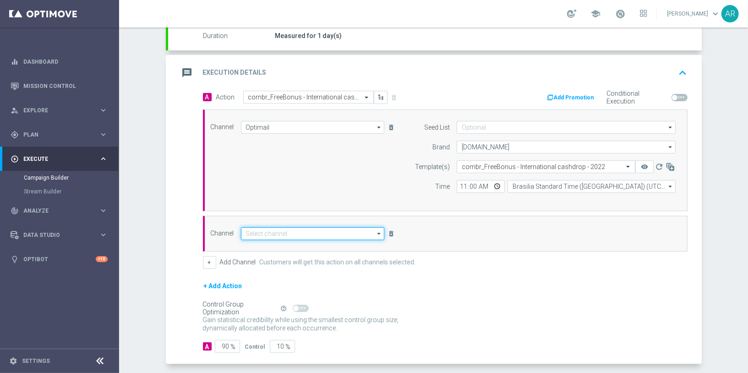
click at [274, 232] on input at bounding box center [313, 233] width 144 height 13
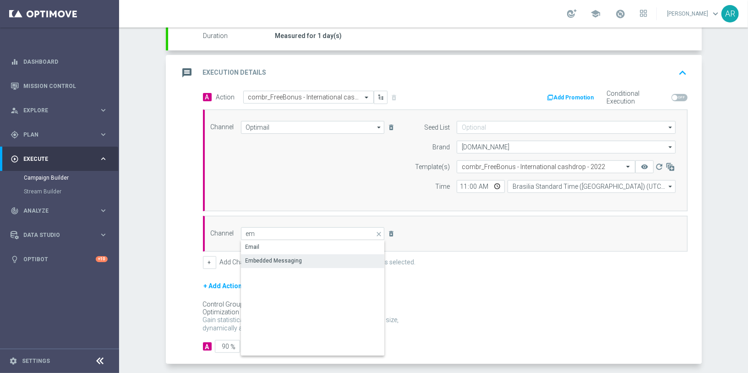
click at [293, 258] on div "Embedded Messaging" at bounding box center [273, 260] width 57 height 8
type input "Embedded Messaging"
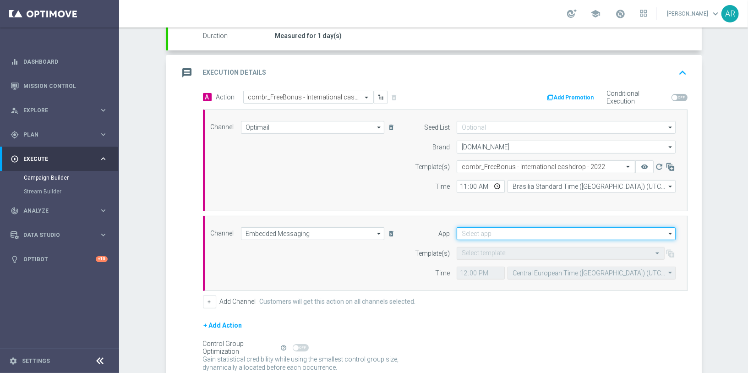
click at [493, 228] on input at bounding box center [565, 233] width 219 height 13
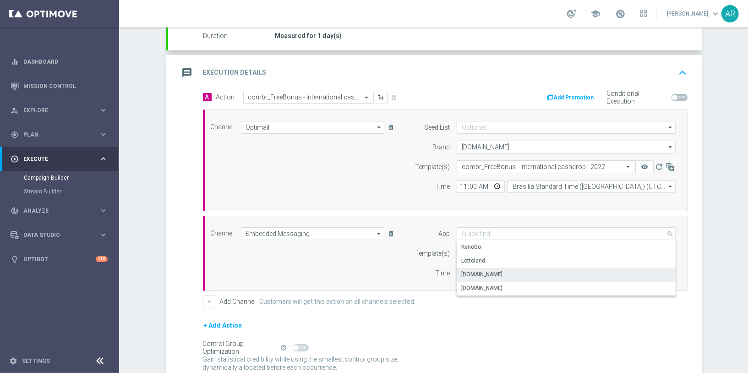
click at [499, 271] on div "Lottoland.bet.br" at bounding box center [481, 274] width 41 height 8
type input "Lottoland.bet.br"
click at [477, 249] on input "text" at bounding box center [550, 253] width 179 height 8
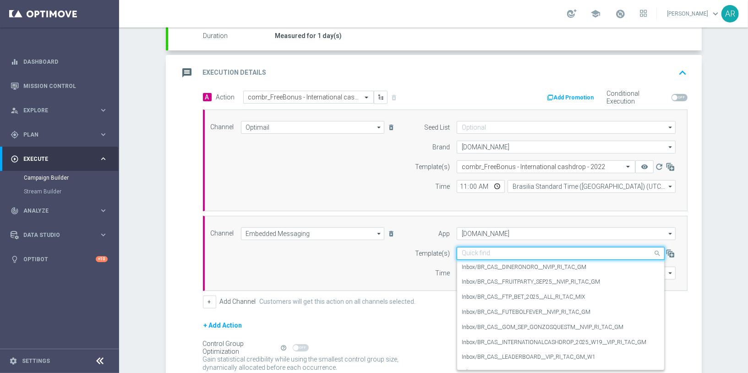
paste input "BR_CAS__INTERNATIONALCASHDROP_2025_W19__VIP_RI_TAC_GM"
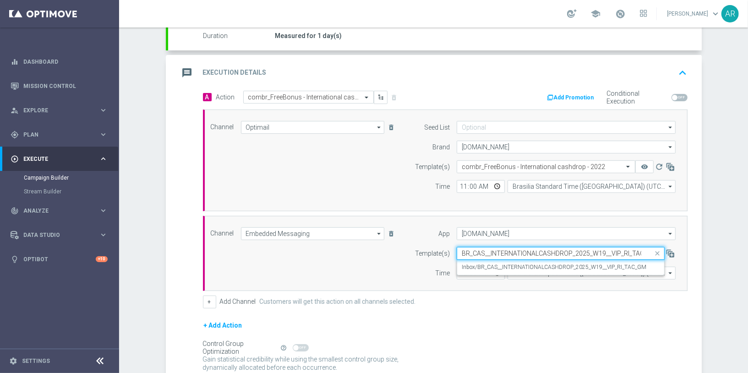
scroll to position [0, 11]
click at [507, 265] on label "Inbox/BR_CAS__INTERNATIONALCASHDROP_2025_W19__VIP_RI_TAC_GM" at bounding box center [553, 267] width 184 height 8
type input "BR_CAS__INTERNATIONALCASHDROP_2025_W19__VIP_RI_TAC_GM"
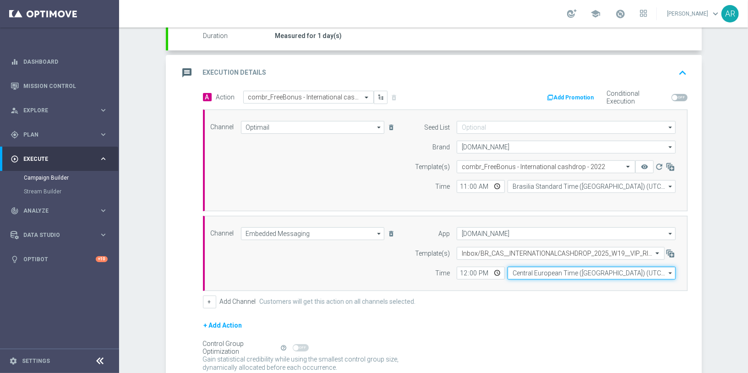
click at [532, 274] on input "Central European Time (Budapest) (UTC +02:00)" at bounding box center [591, 272] width 168 height 13
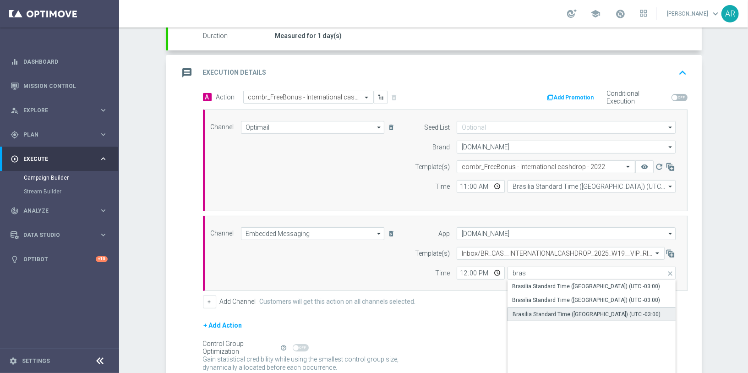
click at [585, 311] on div "Brasilia Standard Time (Sao Paulo) (UTC -03:00)" at bounding box center [586, 314] width 148 height 8
type input "Brasilia Standard Time (Sao Paulo) (UTC -03:00)"
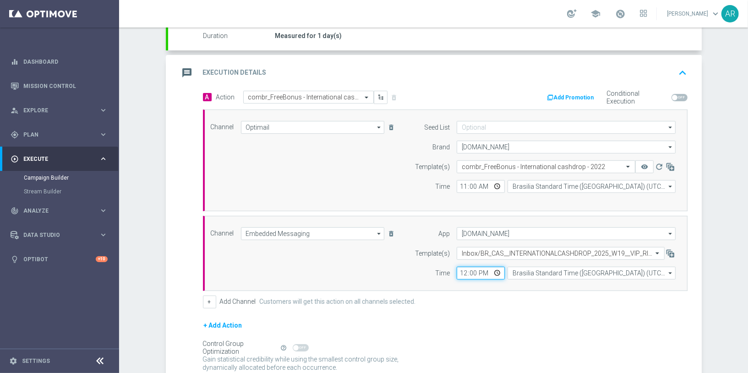
click at [494, 271] on input "12:00" at bounding box center [480, 272] width 48 height 13
type input "11:00"
click at [293, 299] on label "Customers will get this action on all channels selected." at bounding box center [338, 302] width 156 height 8
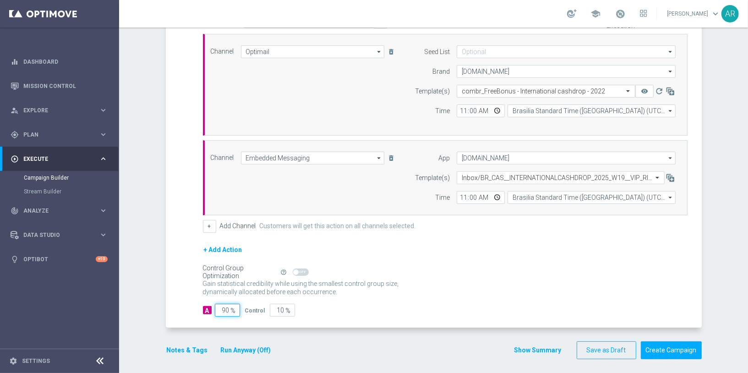
click at [226, 303] on input "90" at bounding box center [227, 309] width 25 height 13
type input "1"
type input "99"
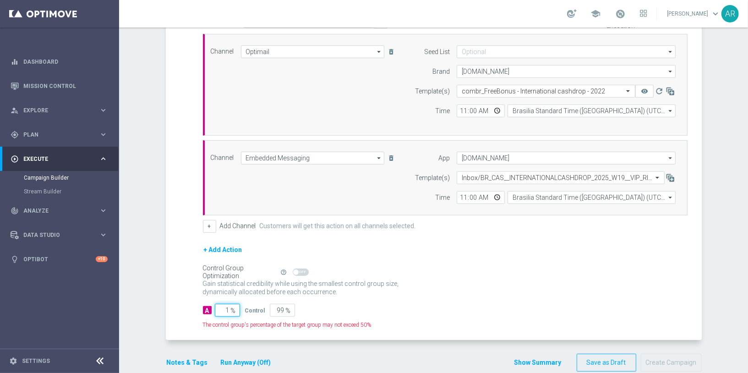
type input "10"
type input "90"
type input "100"
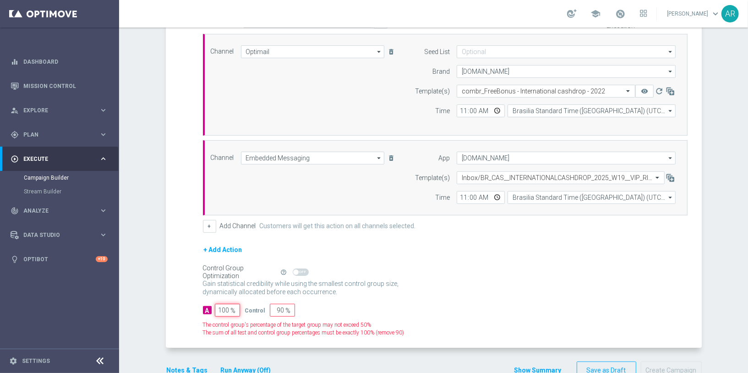
type input "0"
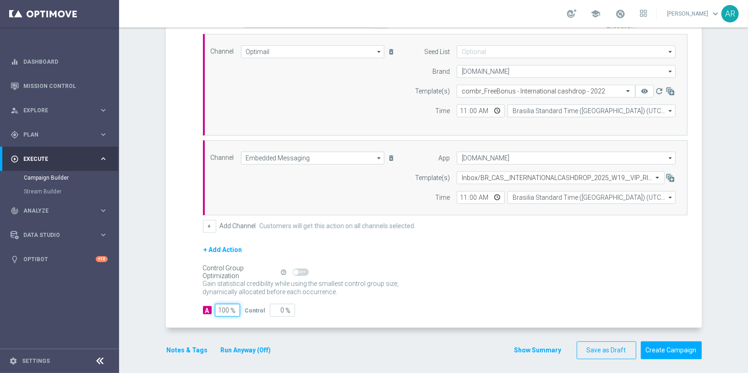
type input "100"
click at [467, 294] on div "Gain statistical credibility while using the smallest control group size, dynam…" at bounding box center [445, 288] width 484 height 22
click at [672, 344] on button "Create Campaign" at bounding box center [670, 350] width 61 height 18
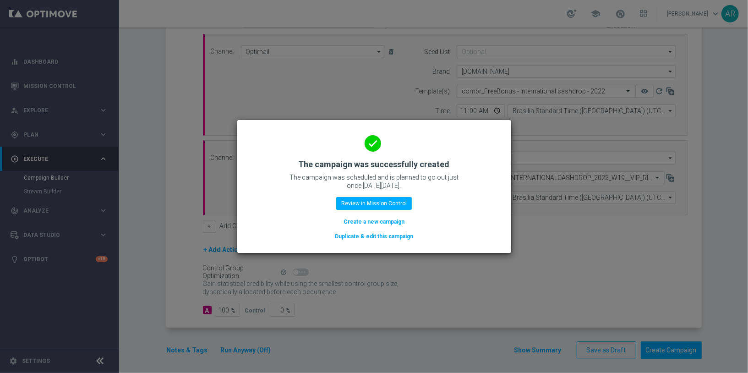
click at [380, 220] on button "Create a new campaign" at bounding box center [373, 222] width 63 height 10
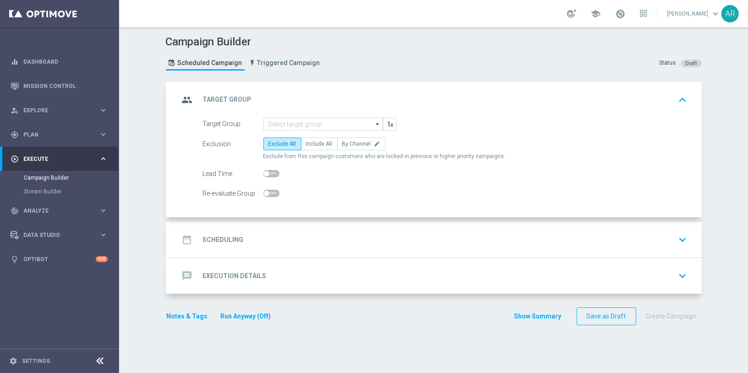
scroll to position [0, 0]
click at [52, 134] on span "Plan" at bounding box center [61, 134] width 76 height 5
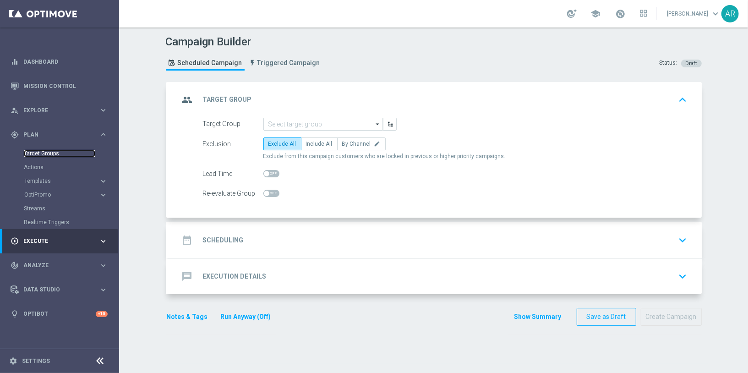
click at [48, 151] on link "Target Groups" at bounding box center [59, 153] width 71 height 7
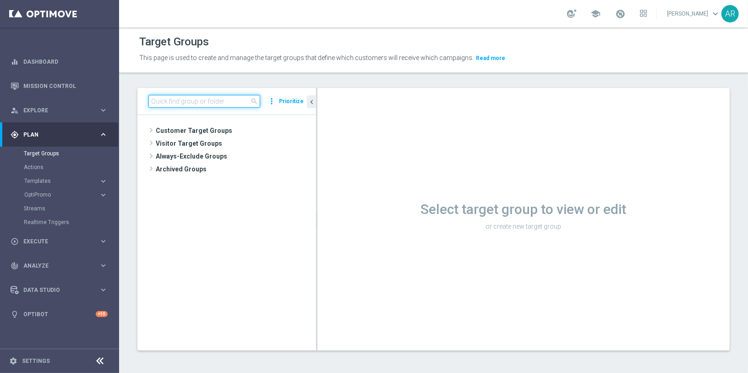
click at [196, 99] on input at bounding box center [204, 101] width 112 height 13
paste input "BR_CAS__REACT2025_NOTBETLAST14D__ALL_EMA_TAC_GM"
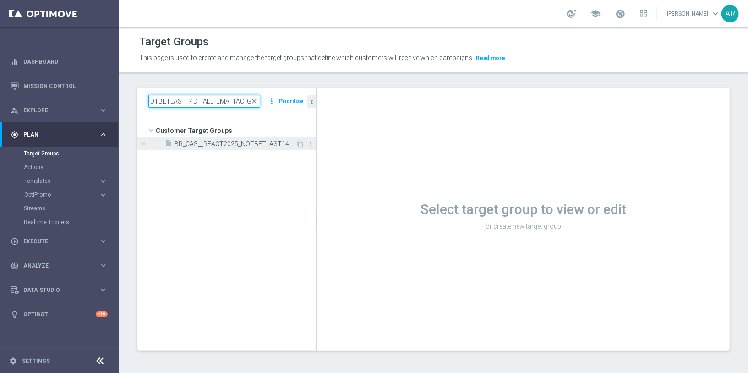
type input "BR_CAS__REACT2025_NOTBETLAST14D__ALL_EMA_TAC_GM"
click at [229, 140] on span "BR_CAS__REACT2025_NOTBETLAST14D__ALL_EMA_TAC_GM" at bounding box center [234, 144] width 121 height 8
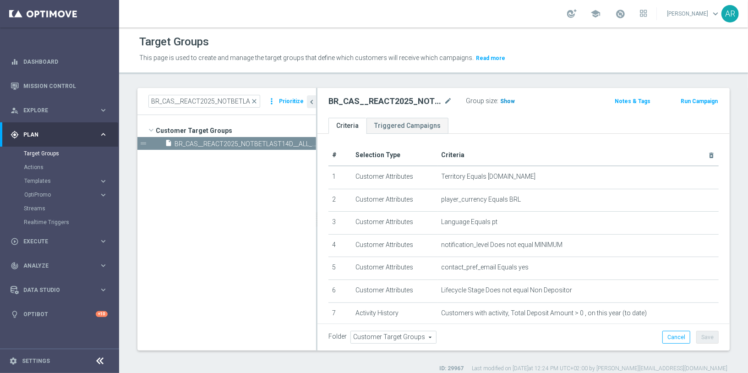
click at [505, 101] on span "Show" at bounding box center [507, 101] width 15 height 6
click at [504, 100] on span "945" at bounding box center [505, 102] width 11 height 9
click at [55, 241] on span "Execute" at bounding box center [61, 240] width 76 height 5
click at [49, 175] on link "Campaign Builder" at bounding box center [59, 177] width 71 height 7
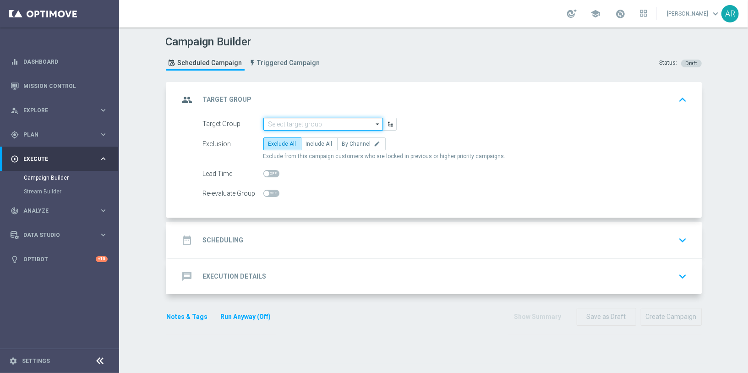
click at [310, 125] on input at bounding box center [322, 124] width 119 height 13
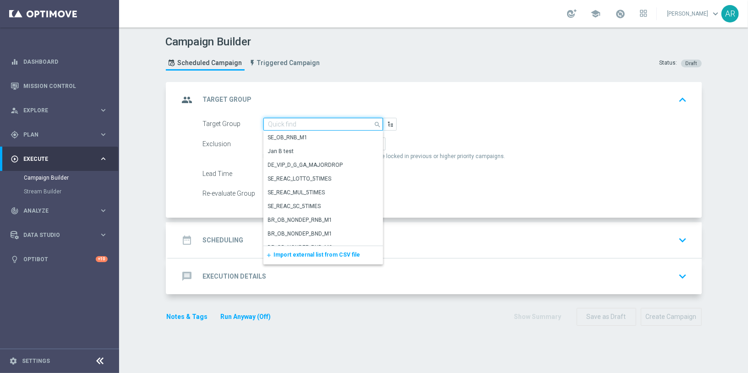
paste input "BR_CAS__REACT2025_NOTBETLAST14D__ALL_EMA_TAC_GM"
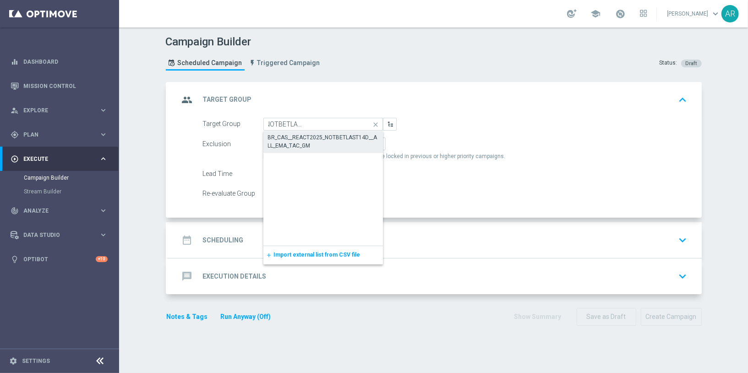
click at [325, 142] on div "BR_CAS__REACT2025_NOTBETLAST14D__ALL_EMA_TAC_GM" at bounding box center [323, 141] width 110 height 16
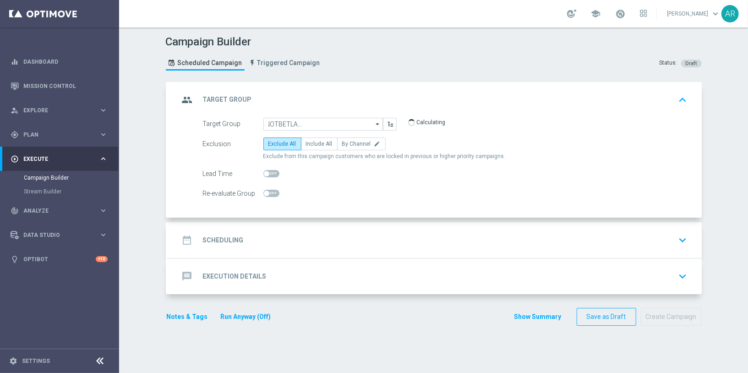
type input "BR_CAS__REACT2025_NOTBETLAST14D__ALL_EMA_TAC_GM"
click at [318, 145] on span "Include All" at bounding box center [319, 144] width 27 height 6
click at [312, 145] on input "Include All" at bounding box center [309, 145] width 6 height 6
radio input "true"
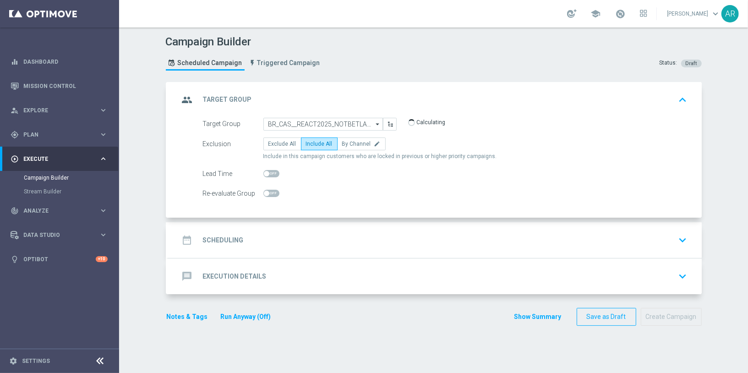
click at [257, 240] on div "date_range Scheduling keyboard_arrow_down" at bounding box center [434, 239] width 511 height 17
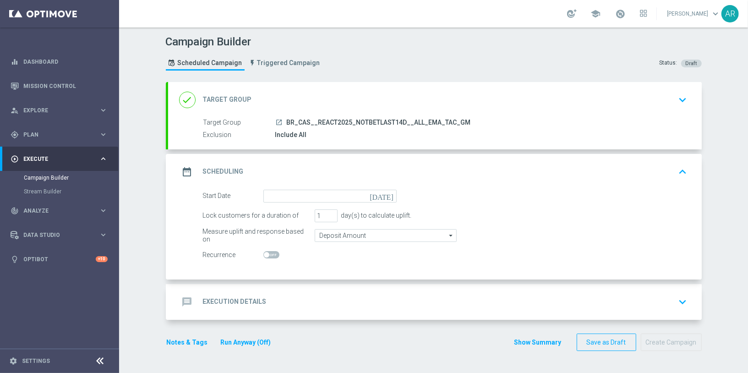
click at [389, 194] on icon "today" at bounding box center [382, 195] width 27 height 10
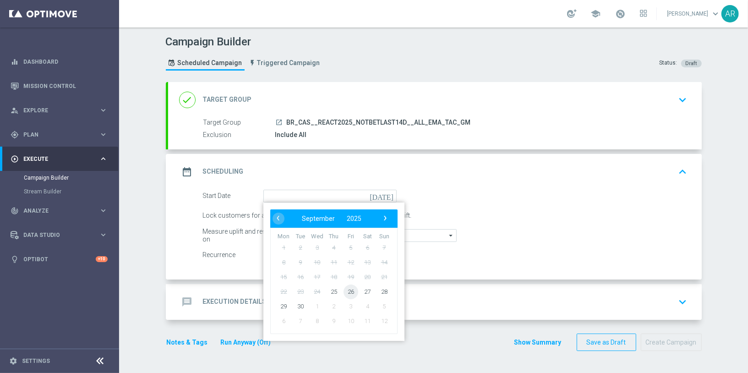
click at [352, 287] on span "26" at bounding box center [350, 291] width 15 height 15
type input "26 Sep 2025"
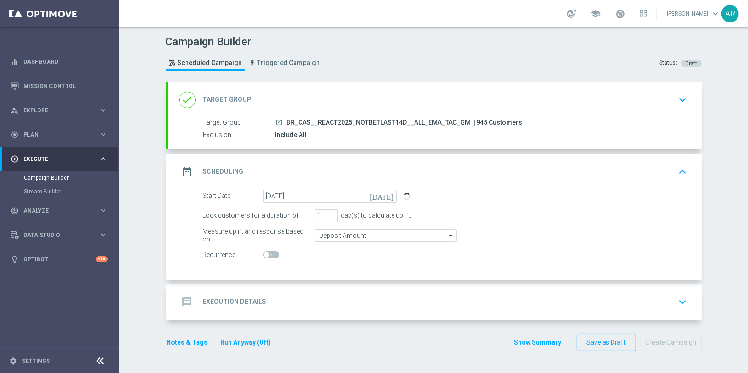
click at [325, 296] on div "message Execution Details keyboard_arrow_down" at bounding box center [434, 301] width 511 height 17
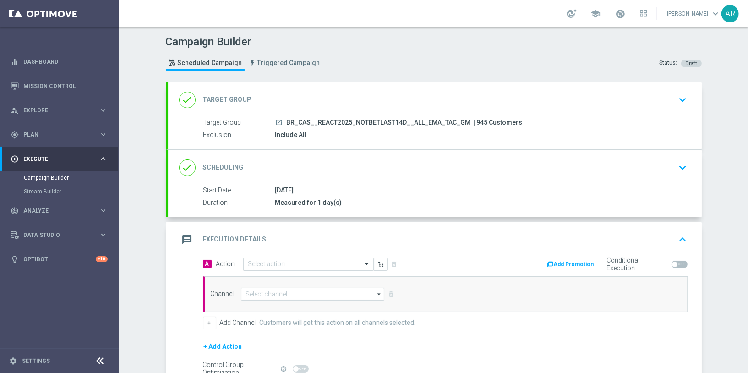
click at [292, 265] on input "text" at bounding box center [299, 264] width 102 height 8
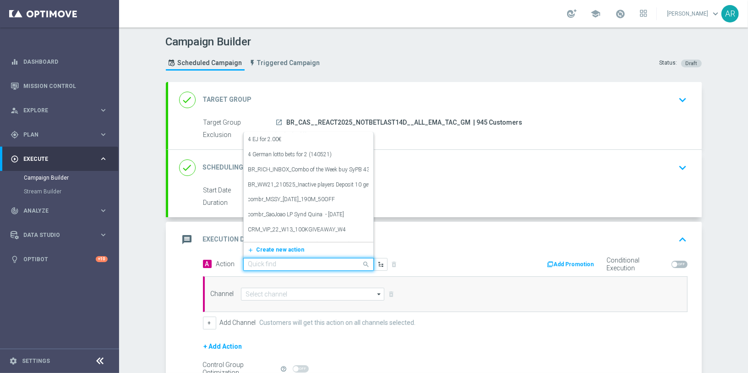
paste input "BR_CAS__REAC_CASHMANIA_W39__ALL_EMA_TAC_GM"
type input "BR_CAS__REAC_CASHMANIA_W39__ALL_EMA_TAC_GM"
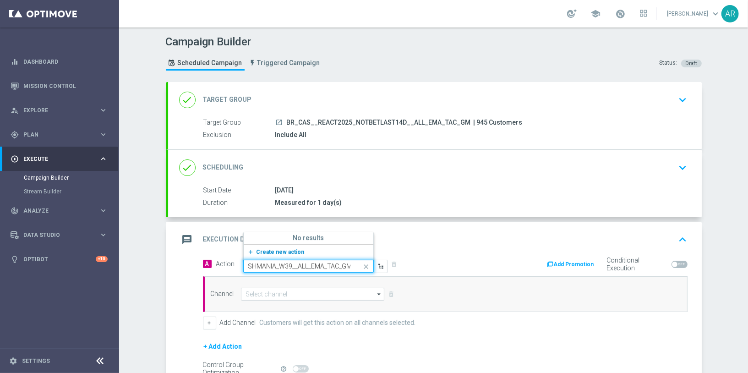
click at [285, 250] on span "Create new action" at bounding box center [280, 252] width 48 height 6
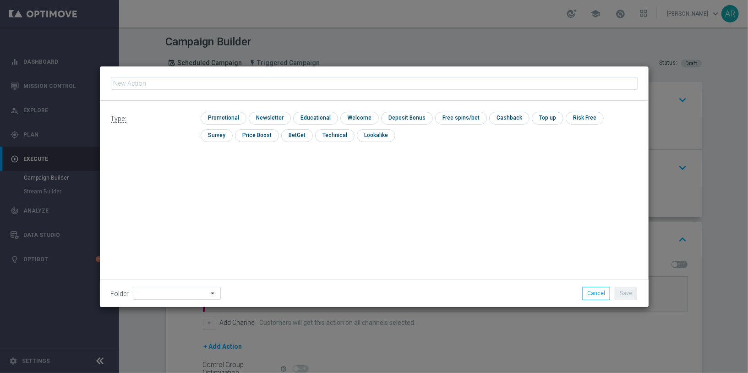
click at [289, 85] on input "text" at bounding box center [374, 83] width 526 height 13
type input "BR_CAS__REAC_CASHMANIA_W39__ALL_EMA_TAC_GM"
click at [222, 118] on input "checkbox" at bounding box center [221, 118] width 43 height 12
checkbox input "true"
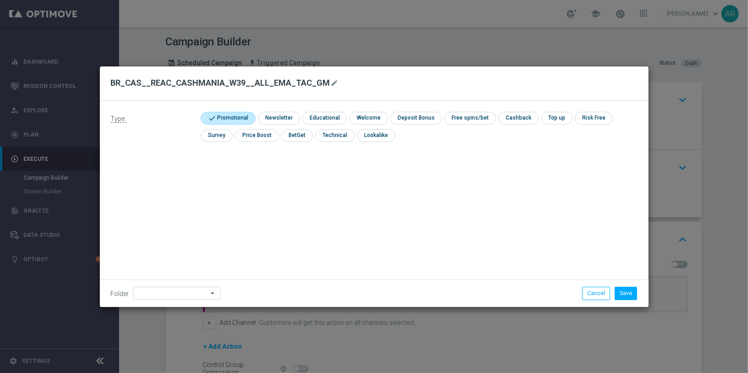
click at [627, 299] on li "Save" at bounding box center [625, 293] width 27 height 13
click at [625, 293] on button "Save" at bounding box center [625, 293] width 22 height 13
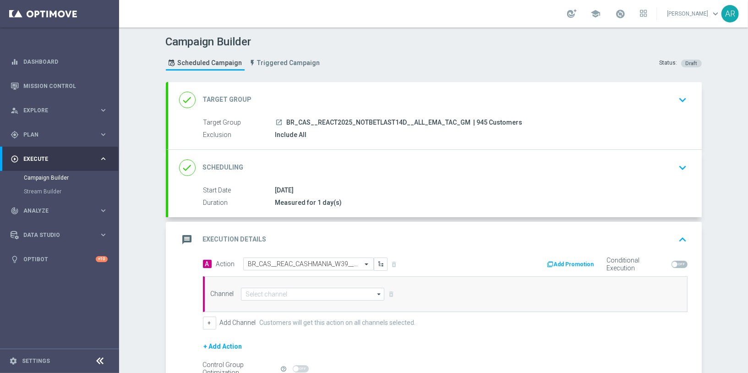
click at [274, 298] on div "Channel arrow_drop_down Show Selected 0 of NaN Silverpop" at bounding box center [445, 294] width 484 height 36
click at [265, 290] on input at bounding box center [313, 293] width 144 height 13
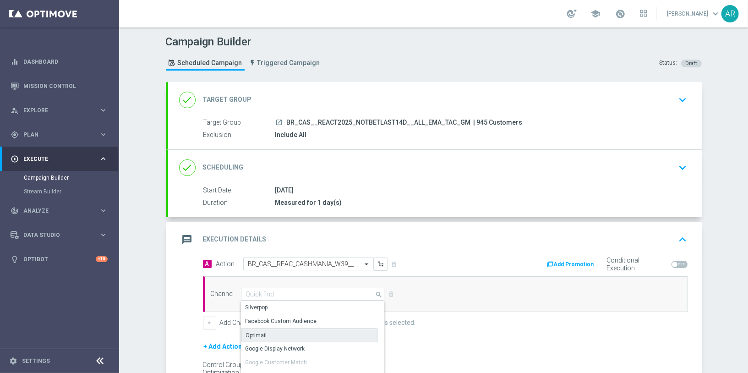
click at [289, 330] on div "Optimail" at bounding box center [309, 335] width 137 height 14
type input "Optimail"
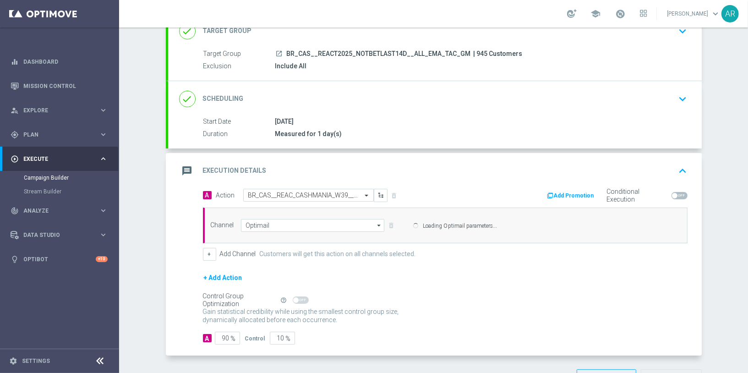
scroll to position [72, 0]
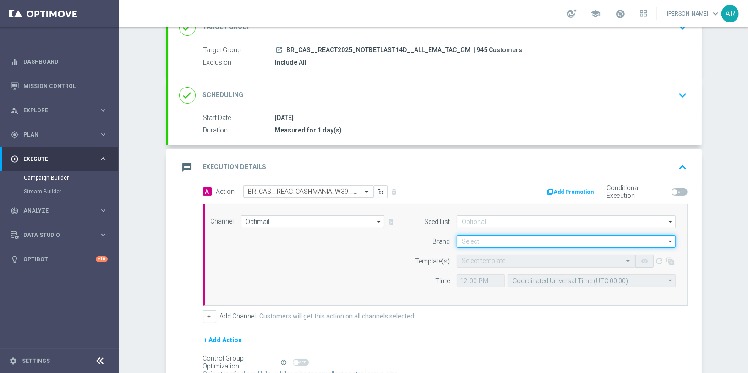
click at [493, 238] on input at bounding box center [565, 241] width 219 height 13
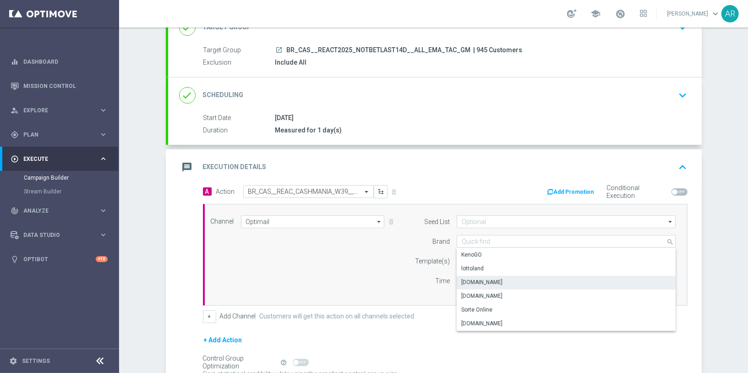
click at [504, 279] on div "Lottoland.bet.br" at bounding box center [565, 282] width 219 height 13
type input "Lottoland.bet.br"
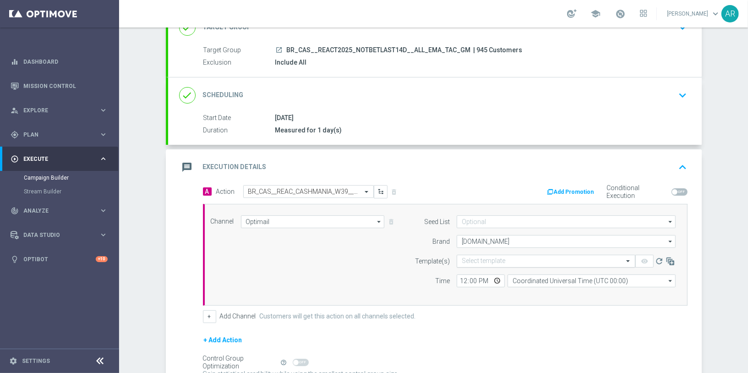
click at [476, 259] on input "text" at bounding box center [536, 261] width 150 height 8
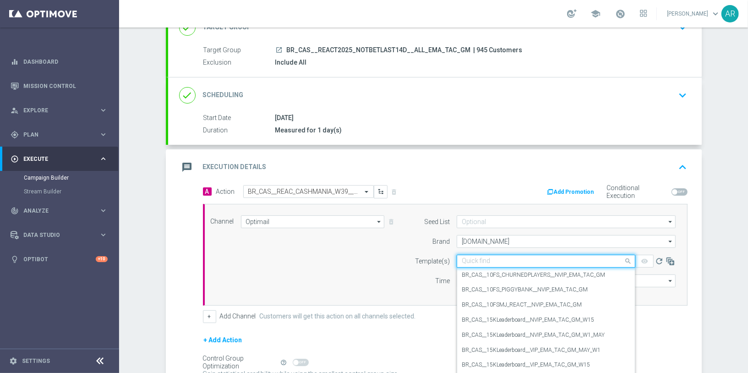
paste input "BR_CAS__REAC_CASHMANIA_W39__ALL_EMA_TAC_GM"
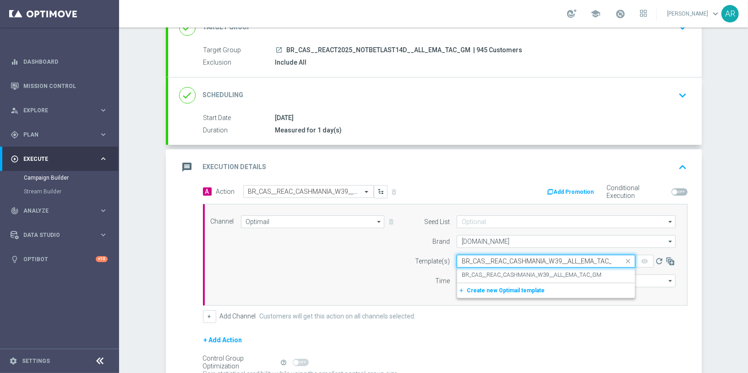
scroll to position [0, 6]
click at [511, 275] on label "BR_CAS__REAC_CASHMANIA_W39__ALL_EMA_TAC_GM" at bounding box center [531, 275] width 140 height 8
type input "BR_CAS__REAC_CASHMANIA_W39__ALL_EMA_TAC_GM"
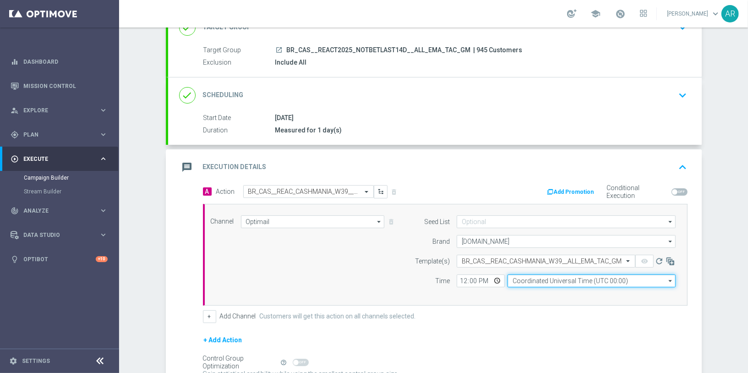
click at [536, 282] on input "Coordinated Universal Time (UTC 00:00)" at bounding box center [591, 280] width 168 height 13
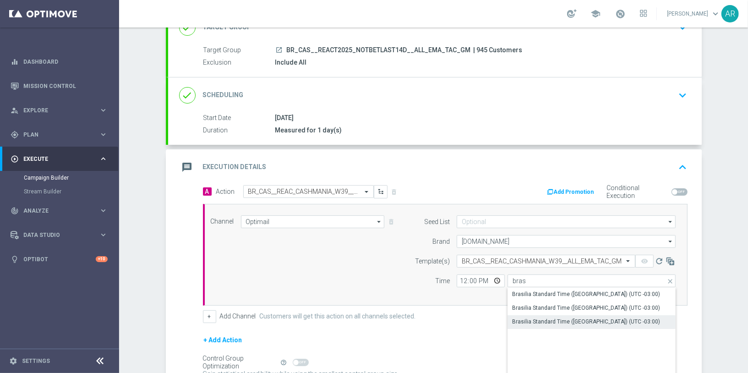
click at [584, 317] on div "Brasilia Standard Time (Sao Paulo) (UTC -03:00)" at bounding box center [586, 321] width 148 height 8
type input "Brasilia Standard Time (Sao Paulo) (UTC -03:00)"
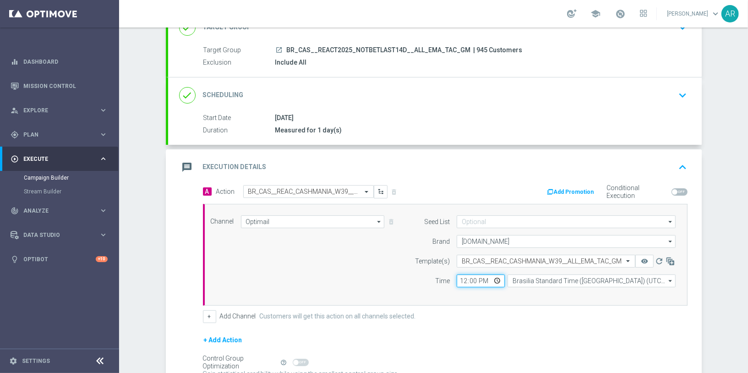
click at [500, 279] on input "12:00" at bounding box center [480, 280] width 48 height 13
type input "16:00"
click at [335, 267] on div "Channel Optimail Optimail arrow_drop_down Show Selected 1 of 26 Silverpop" at bounding box center [443, 254] width 479 height 79
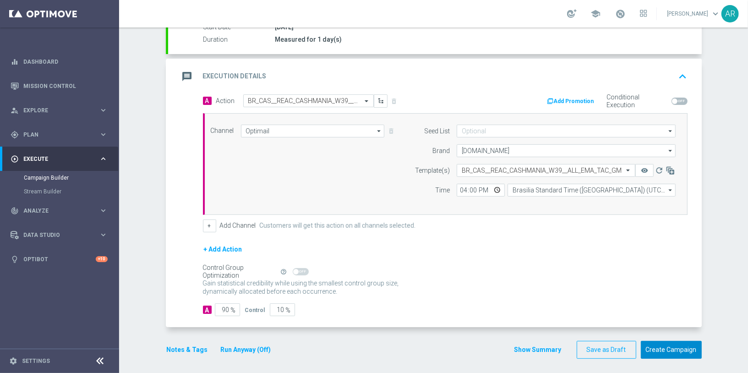
click at [672, 342] on button "Create Campaign" at bounding box center [670, 350] width 61 height 18
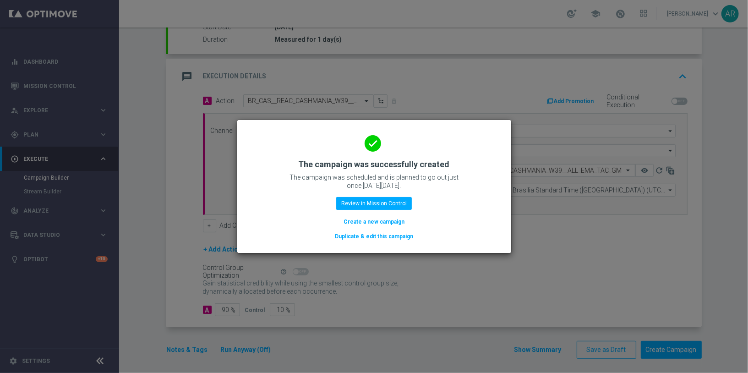
click at [385, 222] on button "Create a new campaign" at bounding box center [373, 222] width 63 height 10
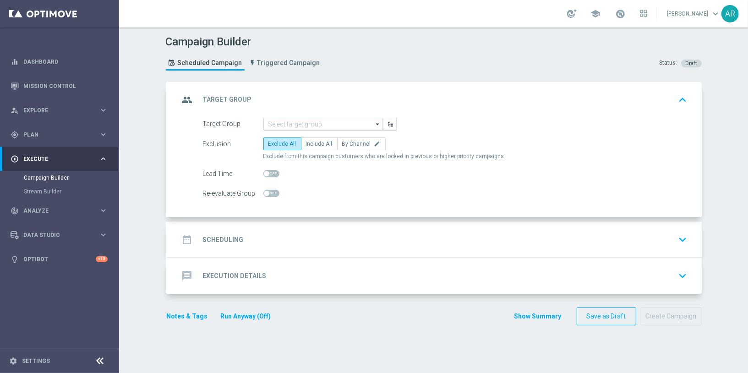
scroll to position [0, 0]
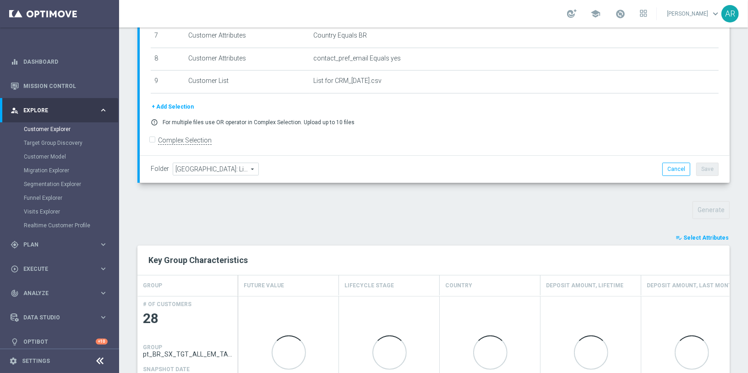
scroll to position [280, 0]
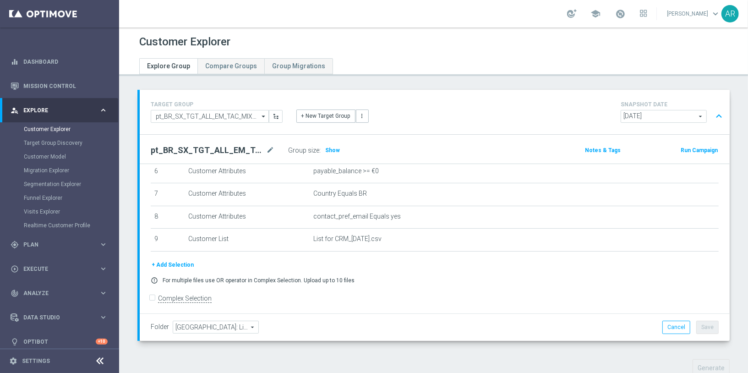
scroll to position [481, 0]
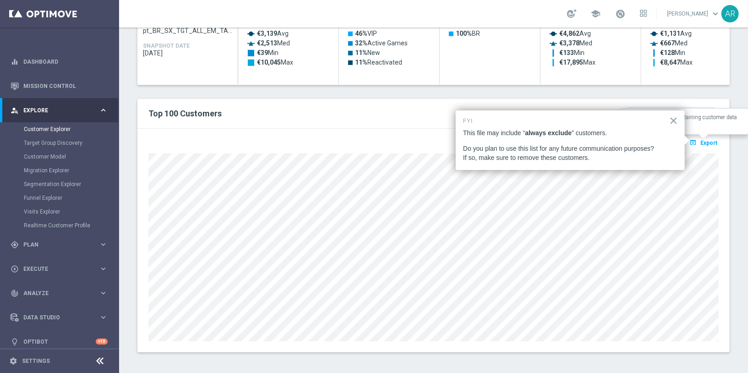
click at [705, 140] on span "Export" at bounding box center [708, 143] width 17 height 6
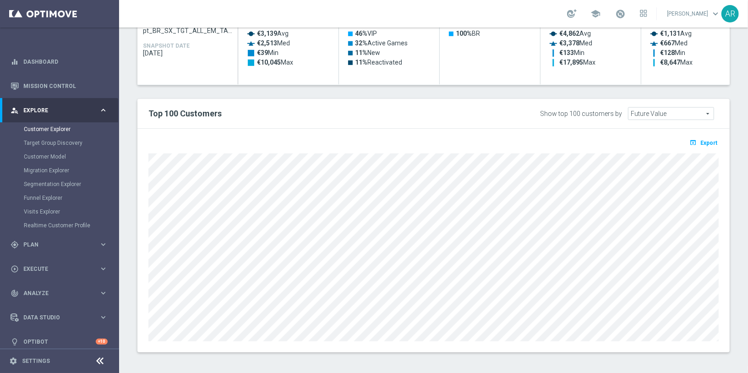
click at [260, 112] on h2 "Top 100 Customers" at bounding box center [311, 113] width 327 height 11
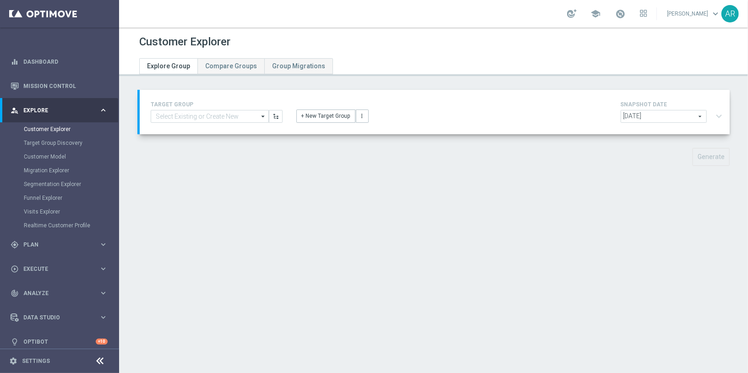
type input "BR_SOL__INT_CASHDROP__ALL_EMA_TAC_MIX"
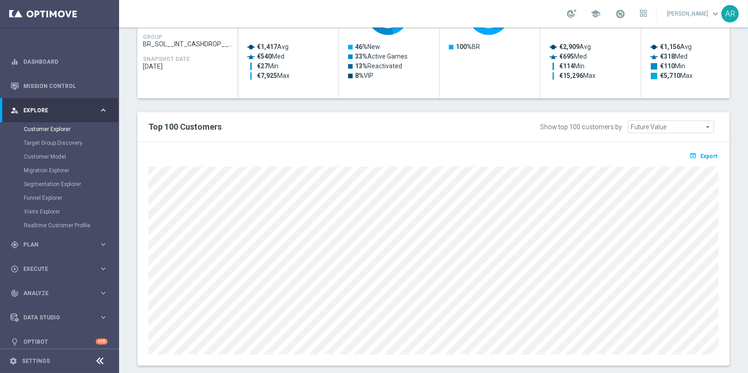
scroll to position [481, 0]
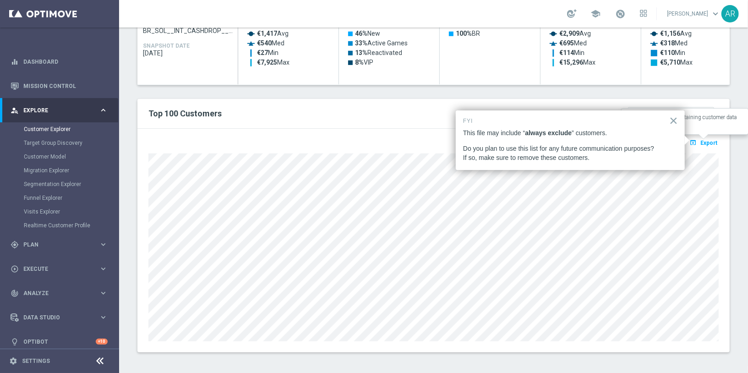
click at [707, 141] on span "Export" at bounding box center [708, 143] width 17 height 6
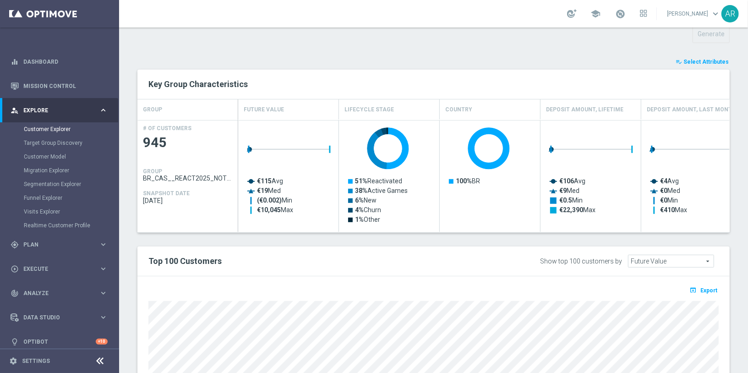
scroll to position [335, 0]
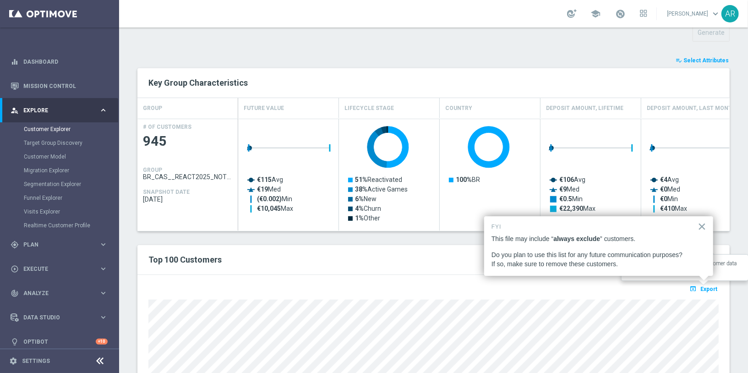
click at [708, 287] on span "Export" at bounding box center [708, 289] width 17 height 6
